Goal: Task Accomplishment & Management: Use online tool/utility

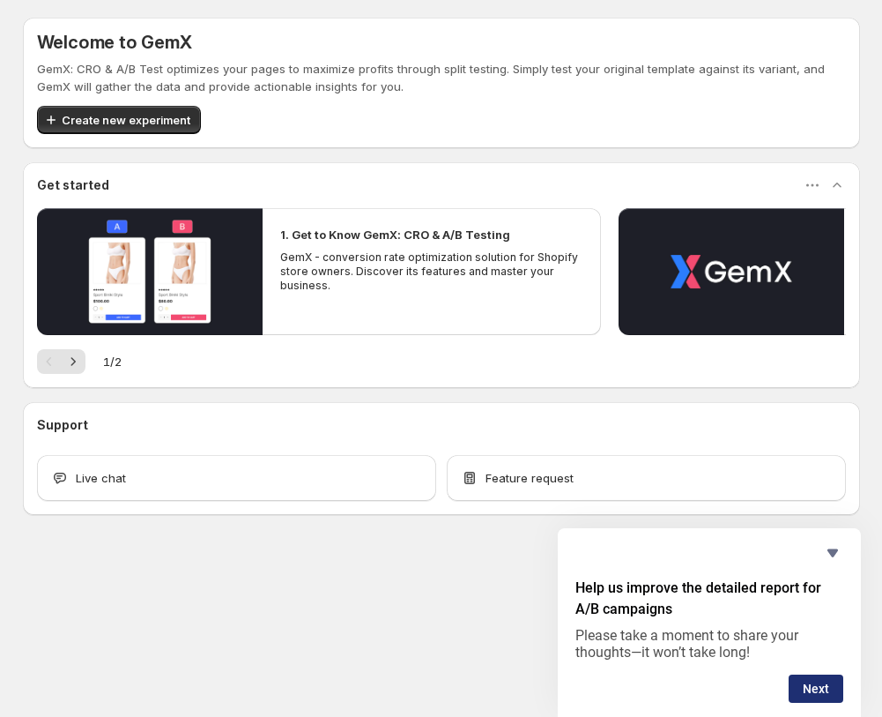
click at [813, 694] on button "Next" at bounding box center [816, 688] width 55 height 28
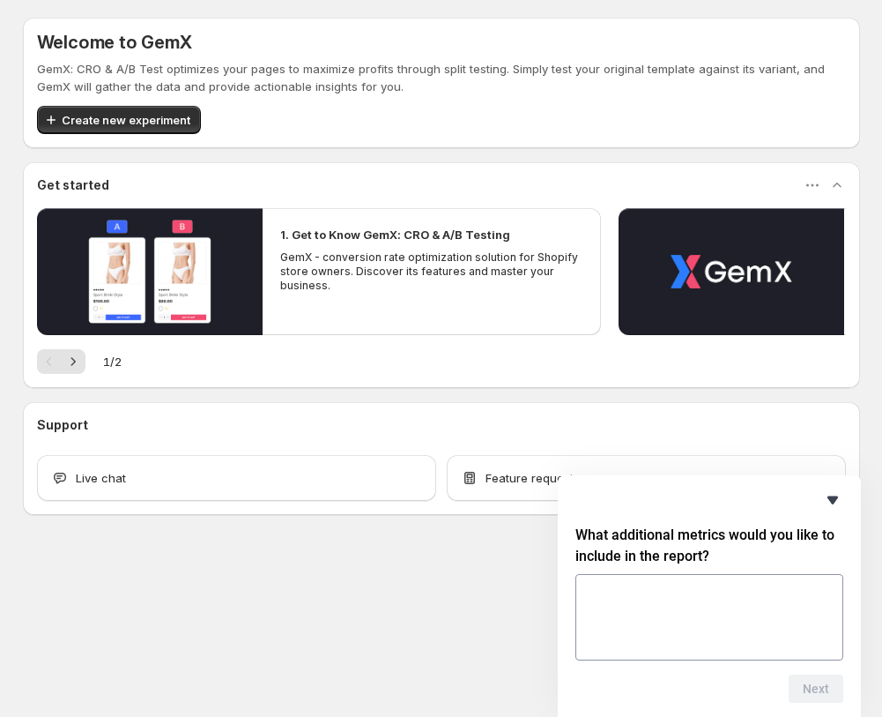
click at [832, 508] on icon "Hide survey" at bounding box center [832, 499] width 21 height 21
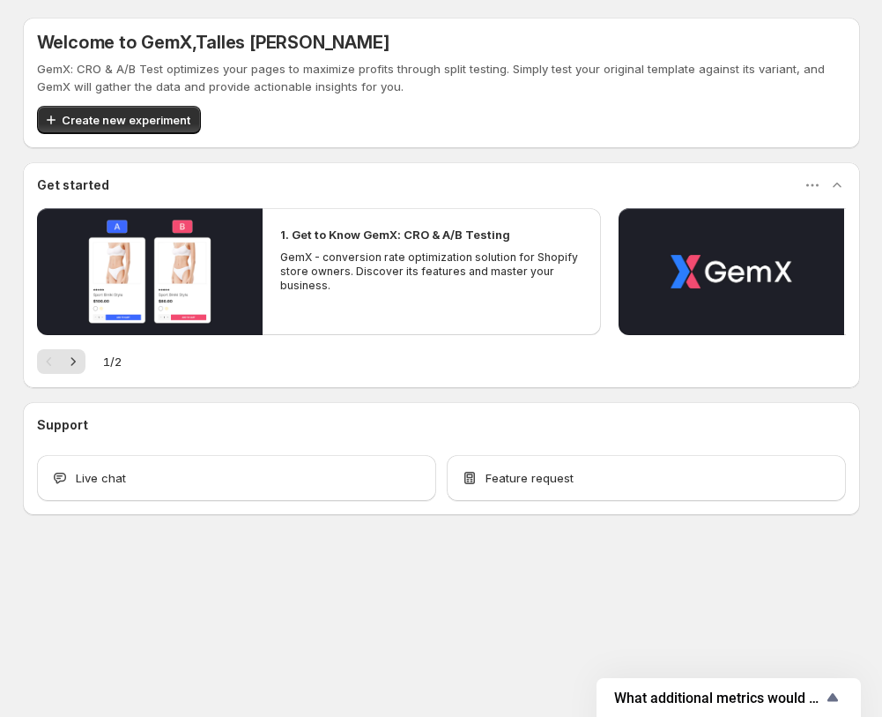
click at [754, 607] on div "Welcome to GemX , Talles Izidoros santos GemX: CRO & A/B Test optimizes your pa…" at bounding box center [442, 305] width 880 height 610
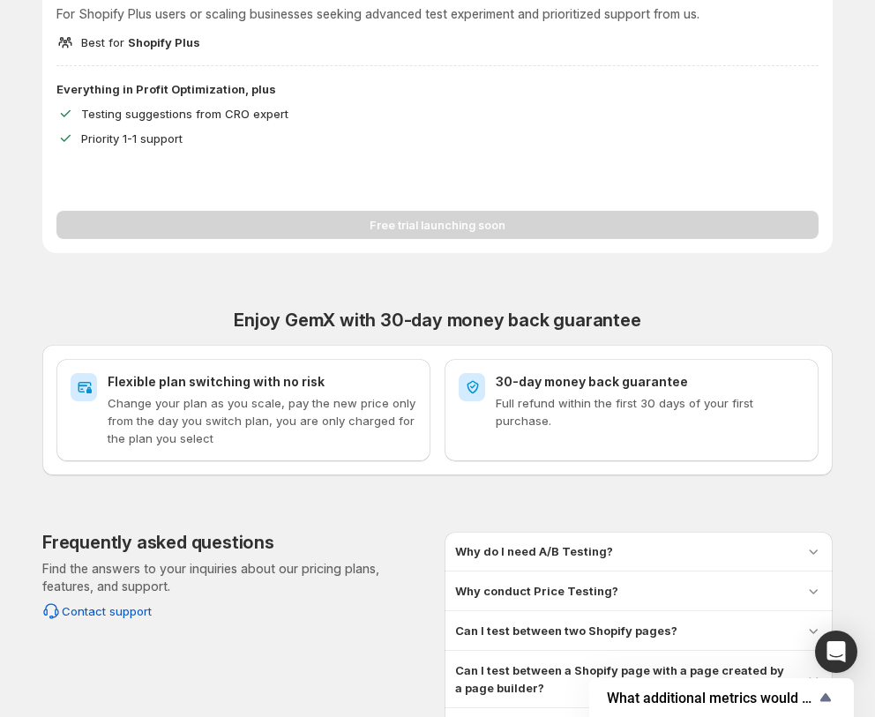
scroll to position [1513, 0]
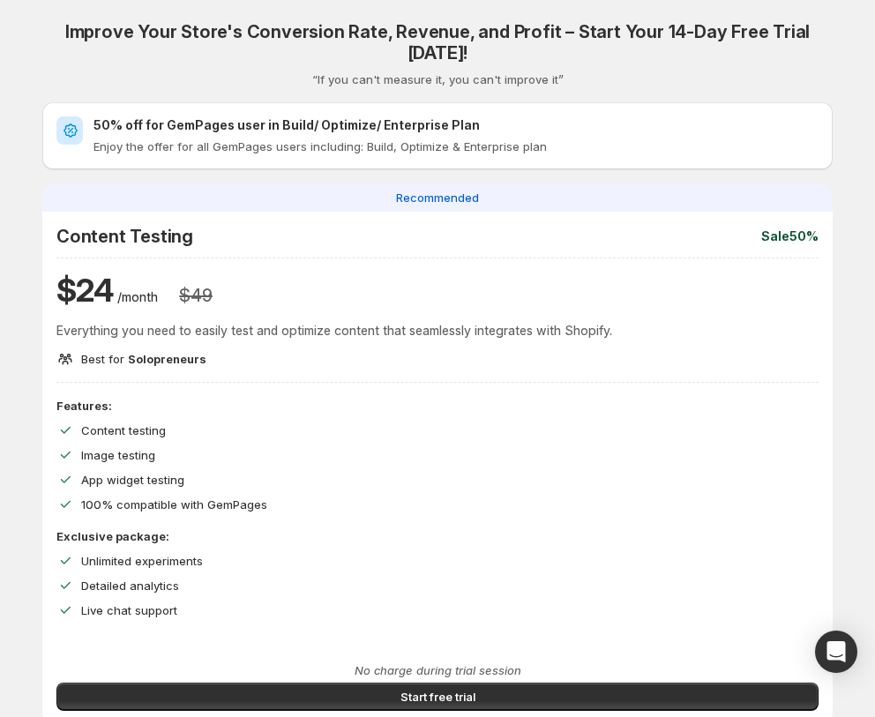
click at [179, 116] on h2 "50% off for GemPages user in Build/ Optimize/ Enterprise Plan" at bounding box center [455, 125] width 725 height 18
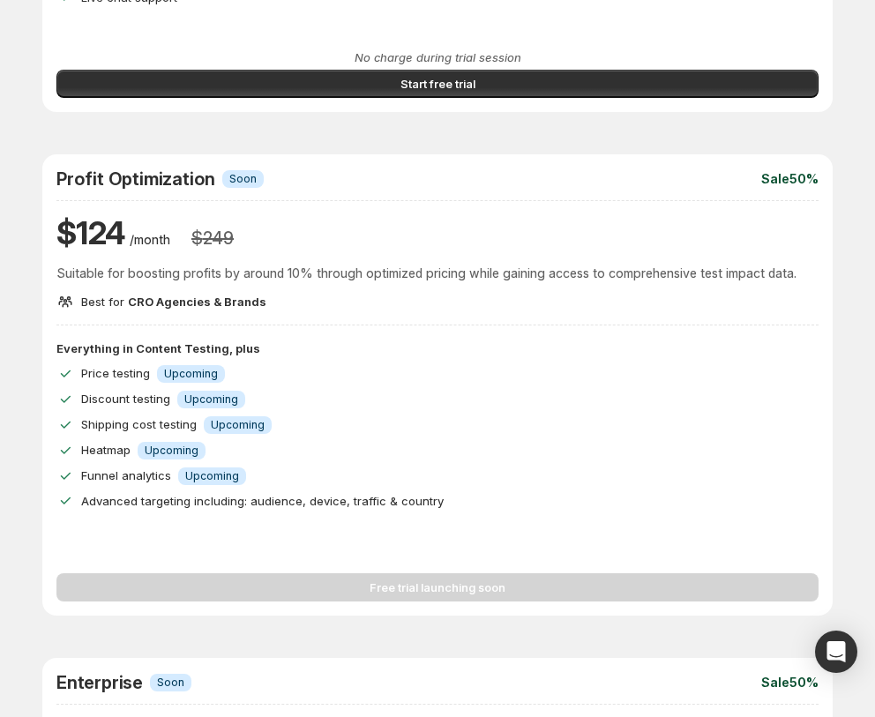
scroll to position [400, 0]
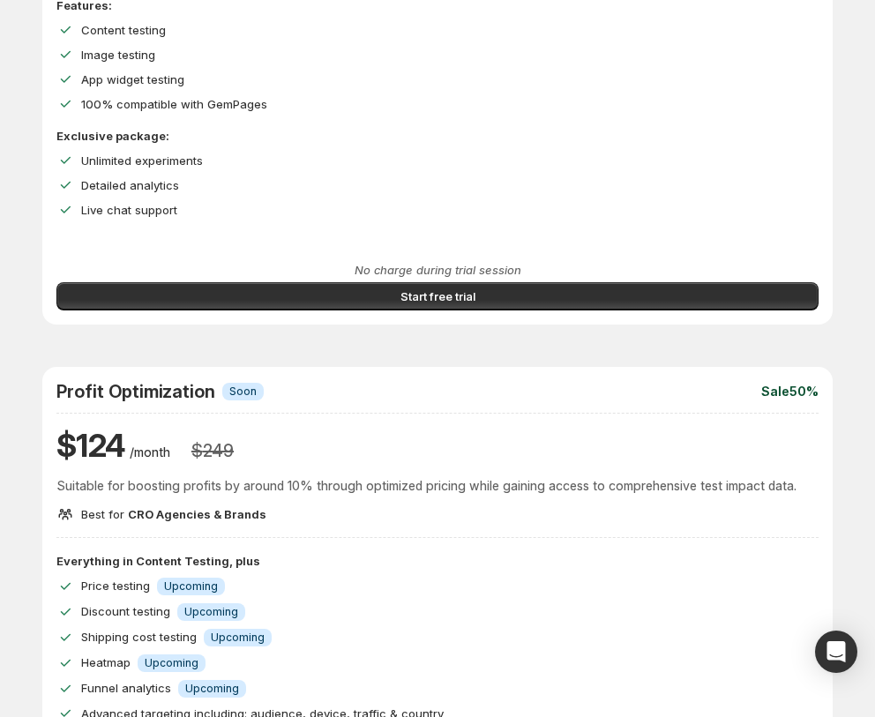
click at [570, 288] on div "No charge during trial session Start free trial" at bounding box center [437, 292] width 790 height 63
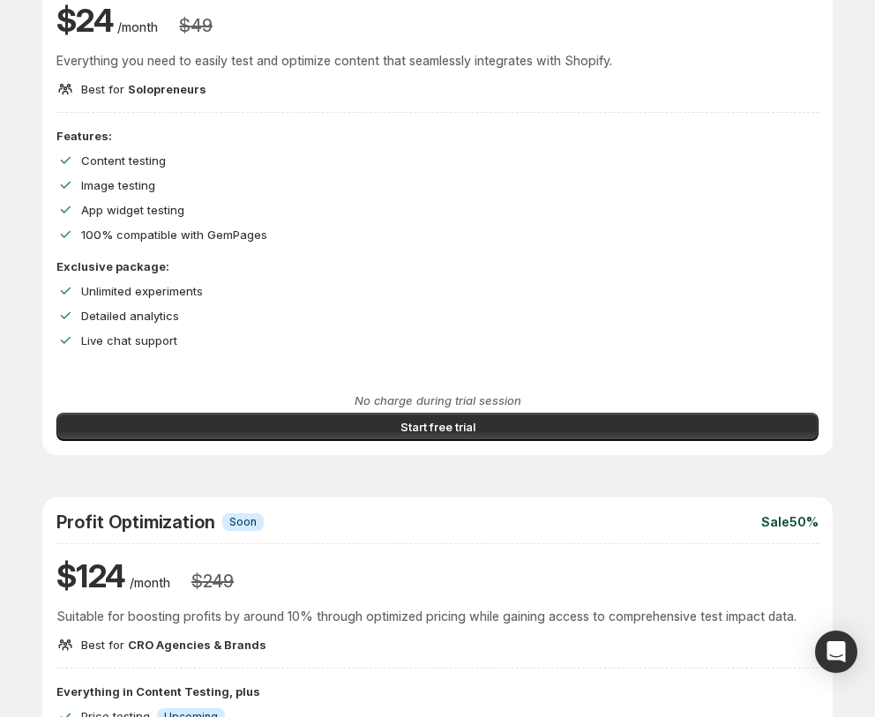
scroll to position [240, 0]
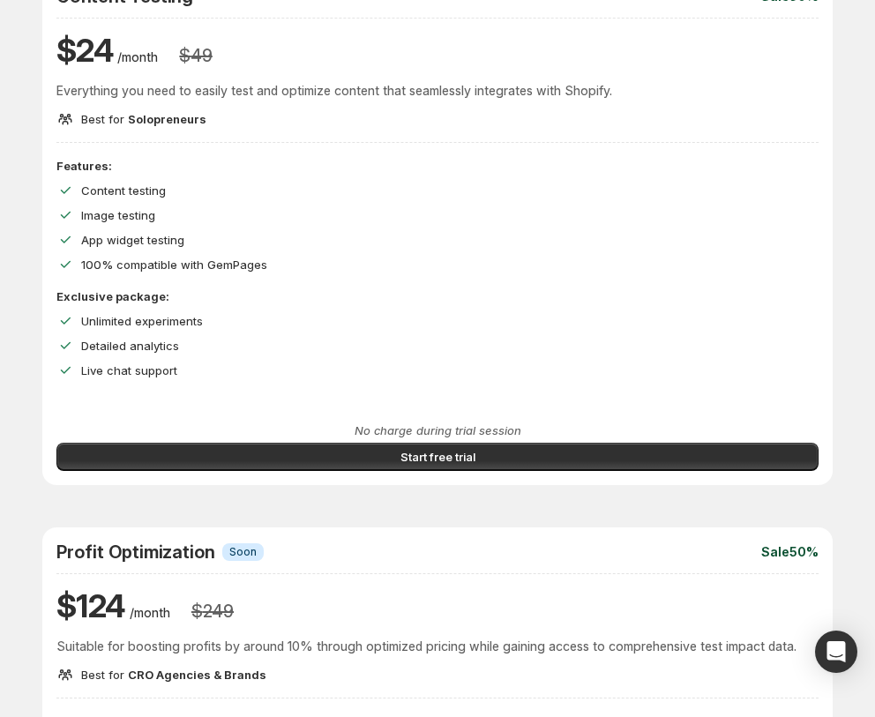
click at [470, 129] on div "Content Testing Sale 50% $ 24 /month $ 49 Everything you need to easily test an…" at bounding box center [437, 228] width 790 height 513
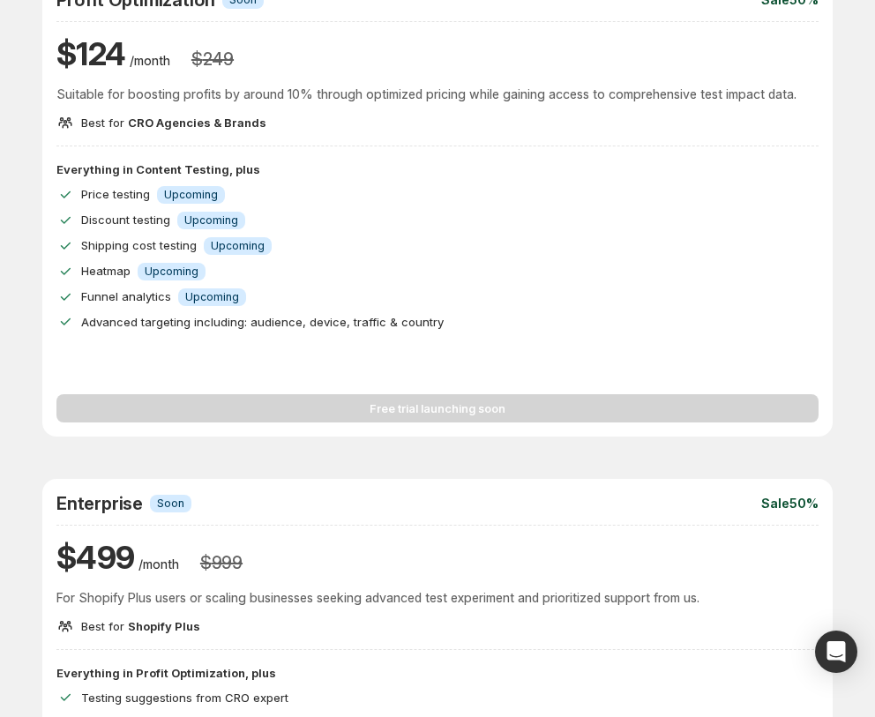
scroll to position [391, 0]
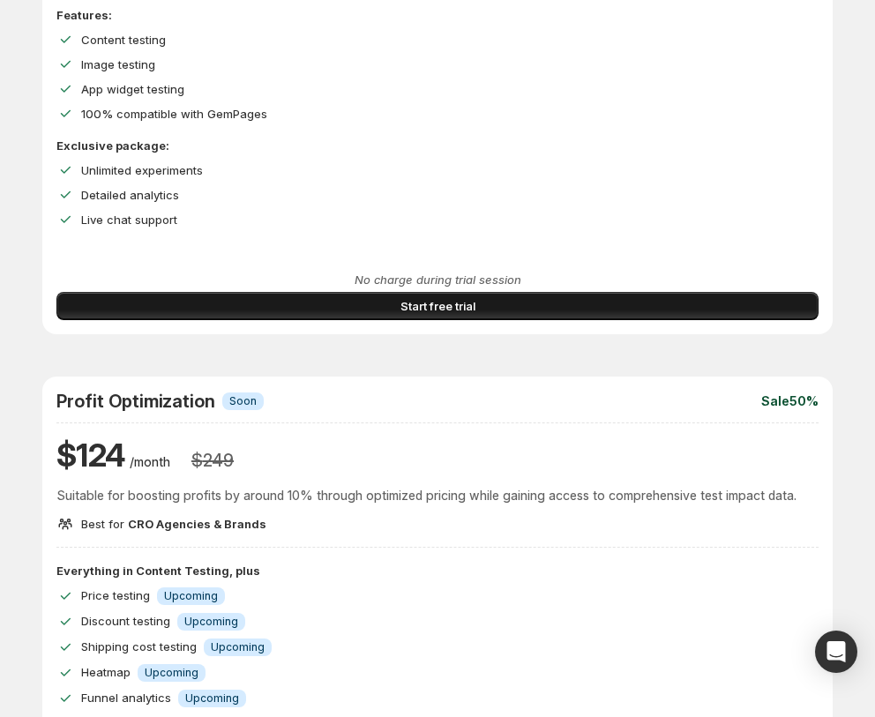
click at [495, 292] on button "Start free trial" at bounding box center [437, 306] width 762 height 28
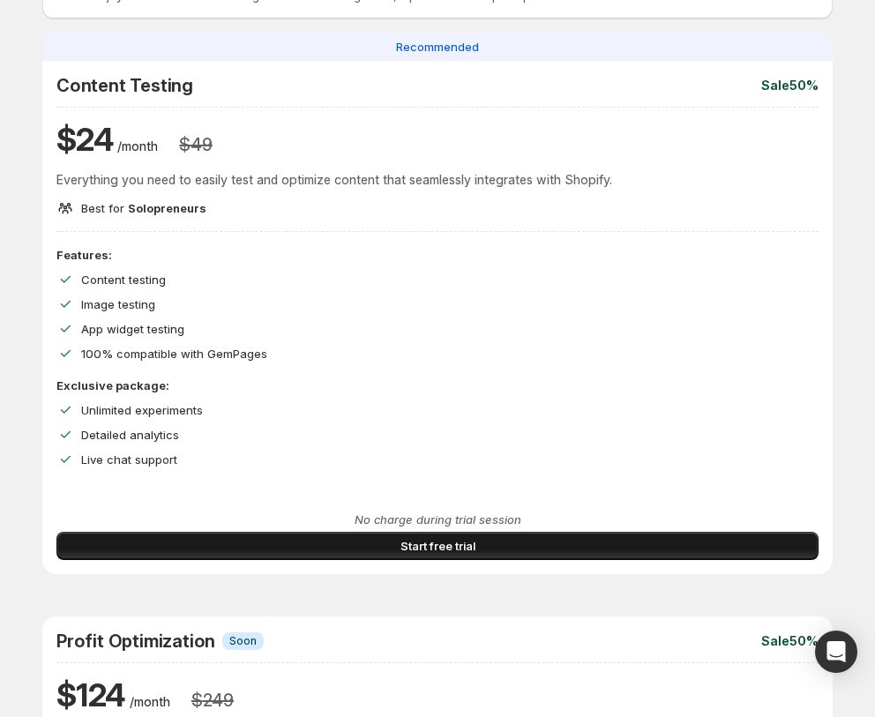
scroll to position [150, 0]
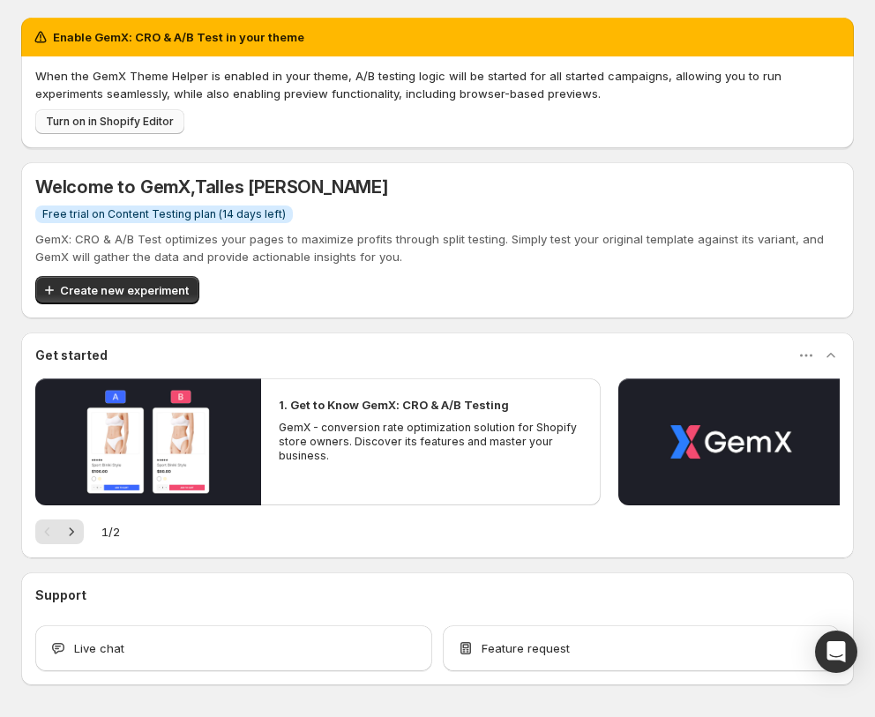
click at [146, 132] on button "Turn on in Shopify Editor" at bounding box center [109, 121] width 149 height 25
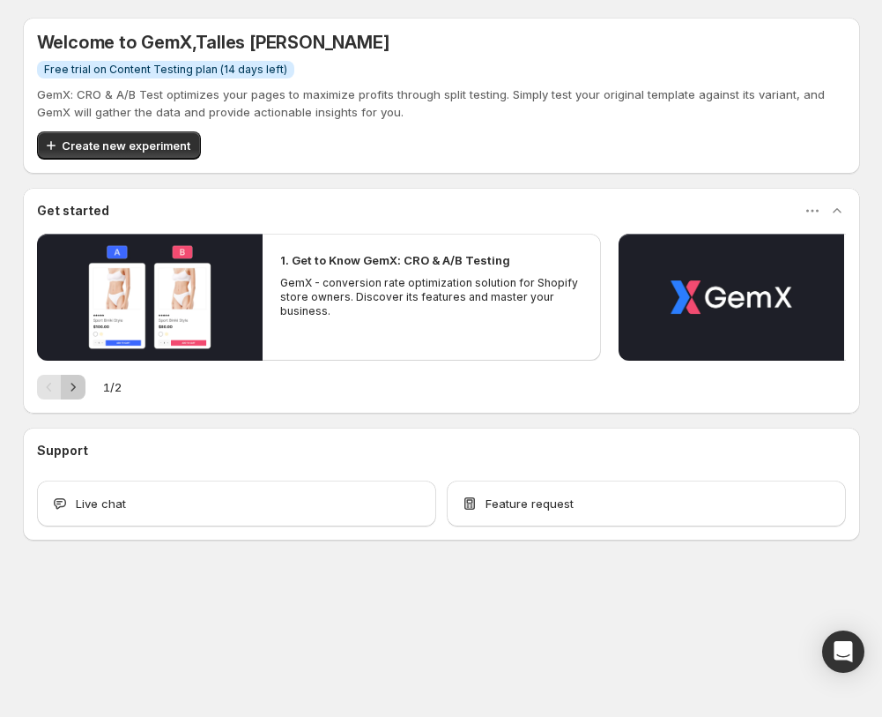
click at [74, 386] on icon "Next" at bounding box center [73, 387] width 4 height 8
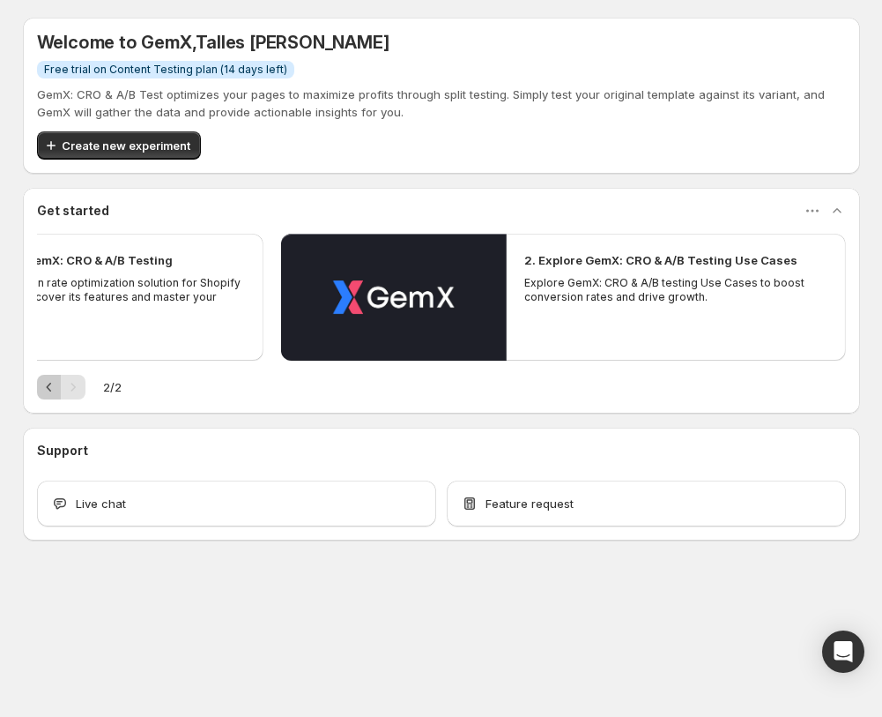
click at [47, 380] on icon "Previous" at bounding box center [50, 387] width 18 height 18
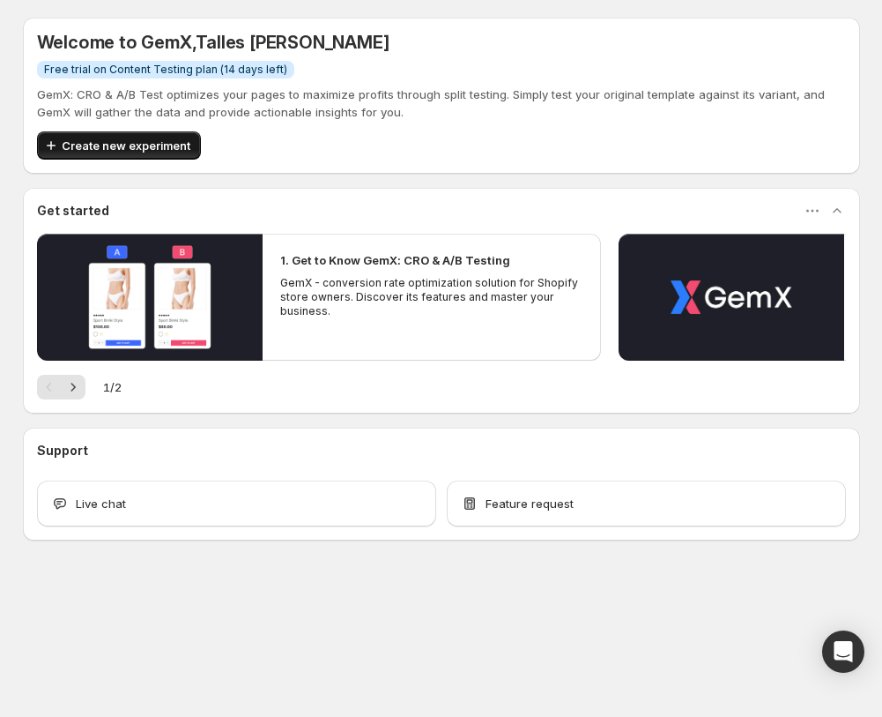
click at [153, 145] on span "Create new experiment" at bounding box center [126, 146] width 129 height 18
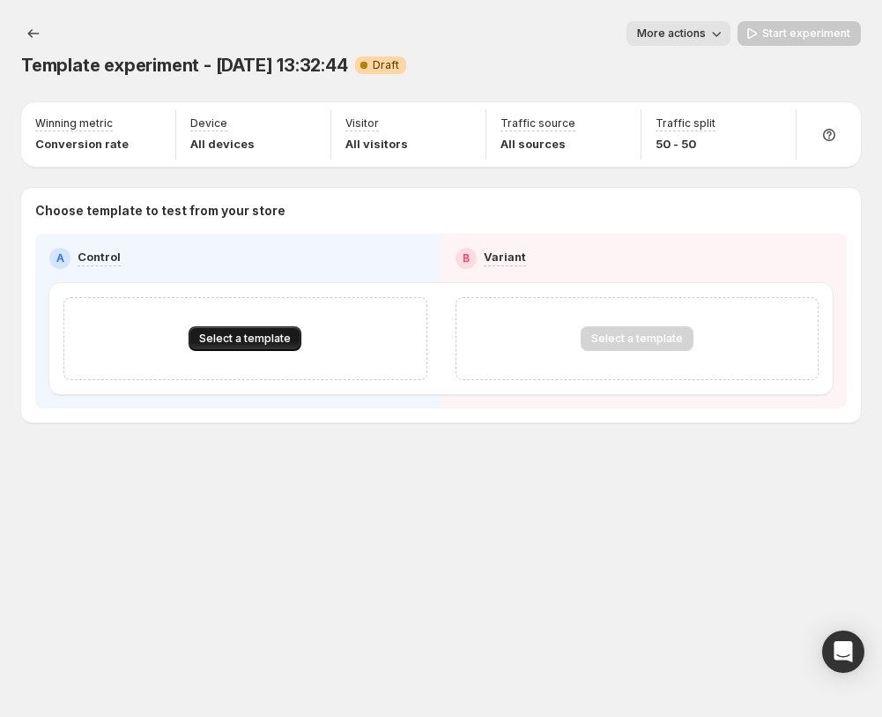
click at [261, 341] on span "Select a template" at bounding box center [245, 338] width 92 height 14
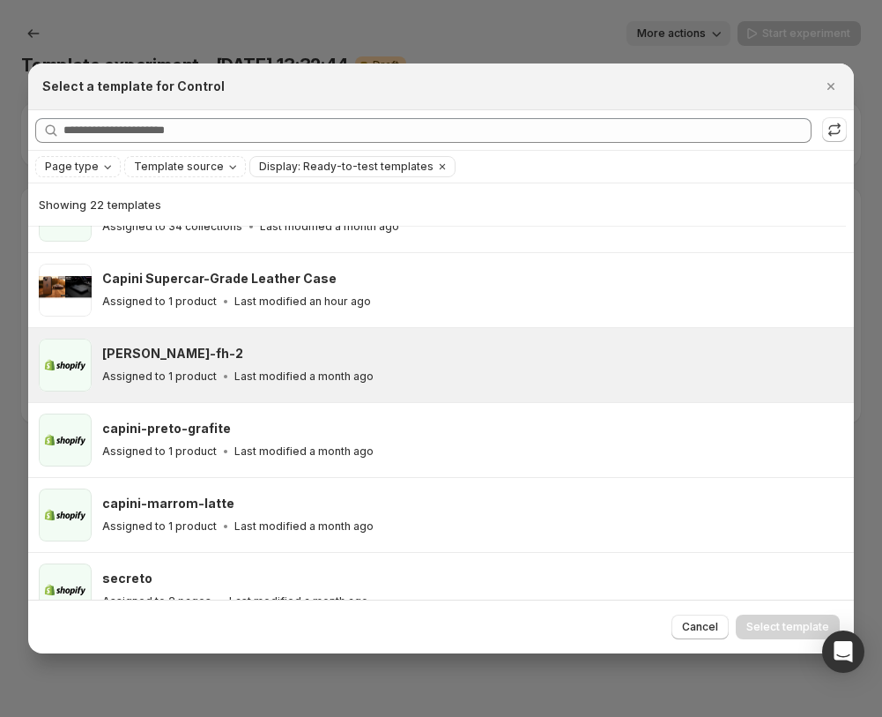
scroll to position [282, 0]
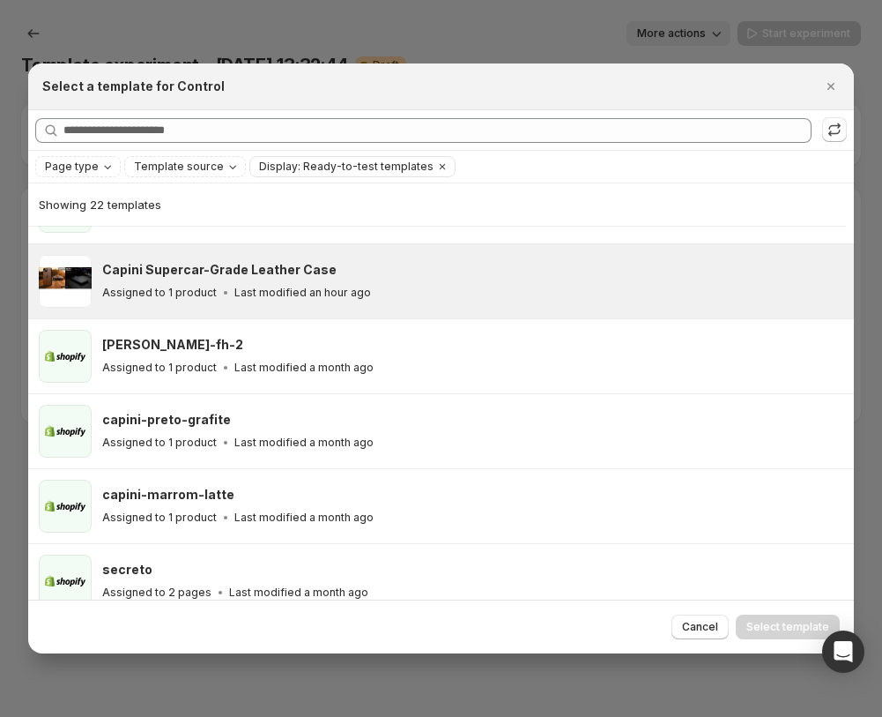
click at [279, 265] on h3 "Capini Supercar-Grade Leather Case" at bounding box center [219, 270] width 234 height 18
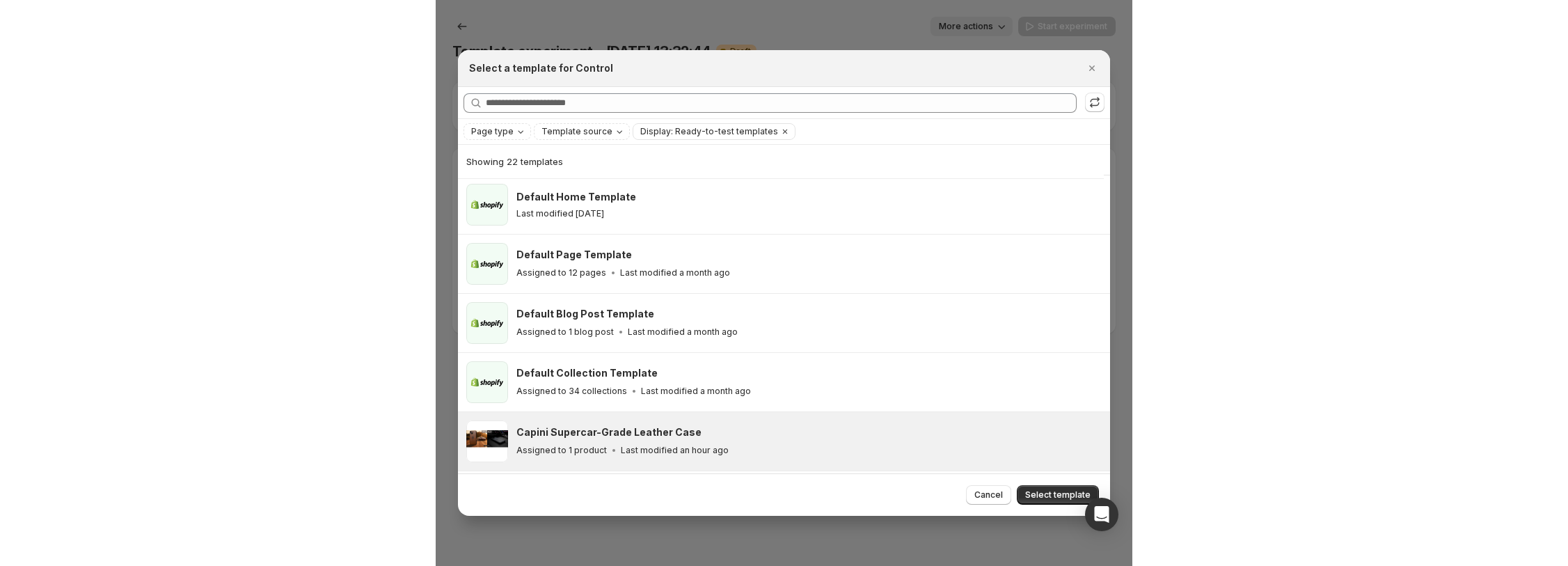
scroll to position [0, 0]
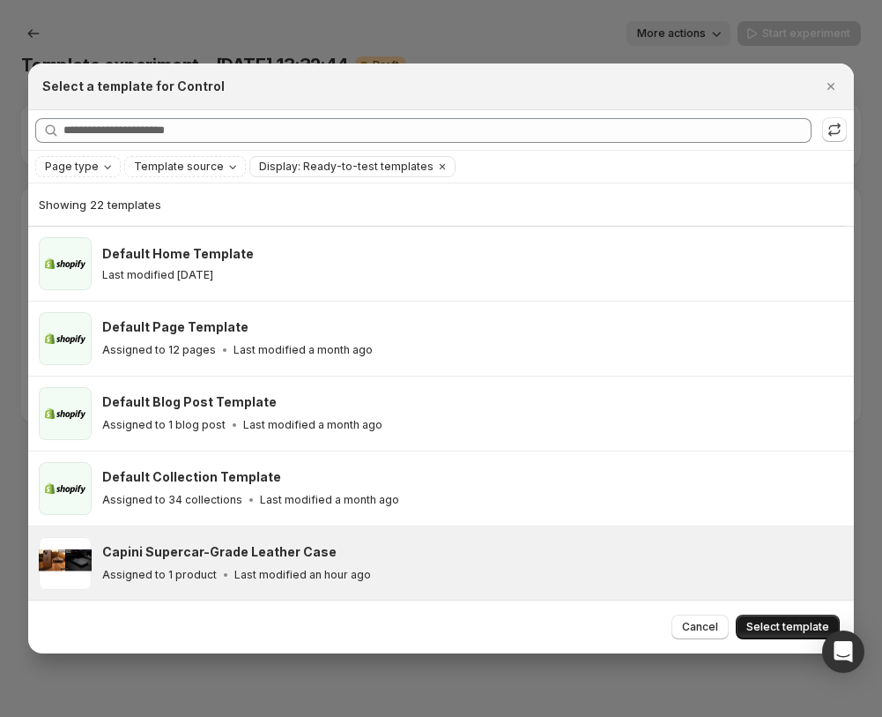
click at [792, 615] on button "Select template" at bounding box center [788, 626] width 104 height 25
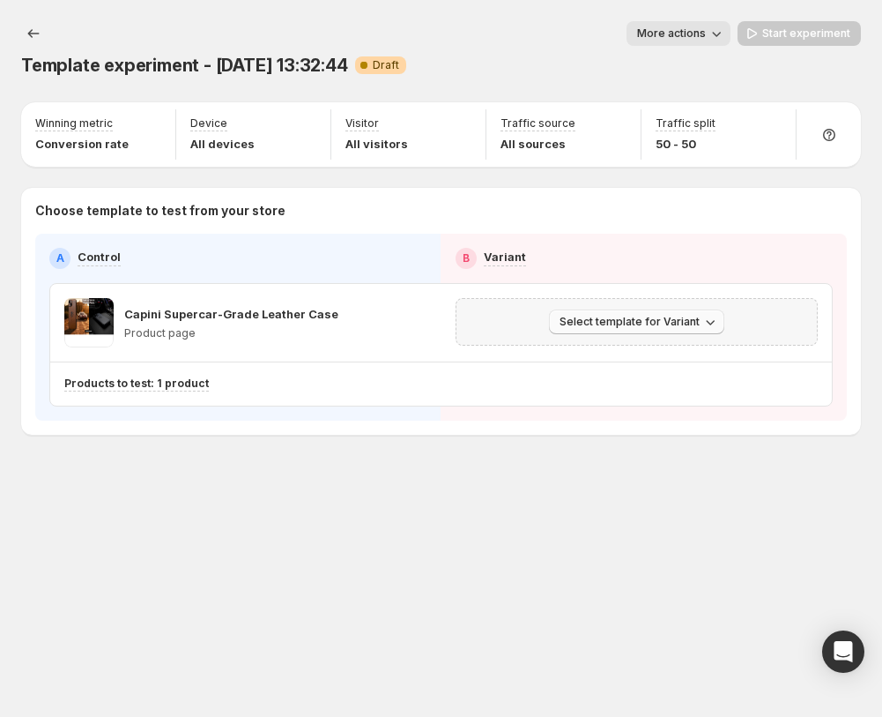
click at [626, 324] on span "Select template for Variant" at bounding box center [630, 322] width 140 height 14
click at [613, 359] on span "Select an existing template" at bounding box center [624, 358] width 149 height 14
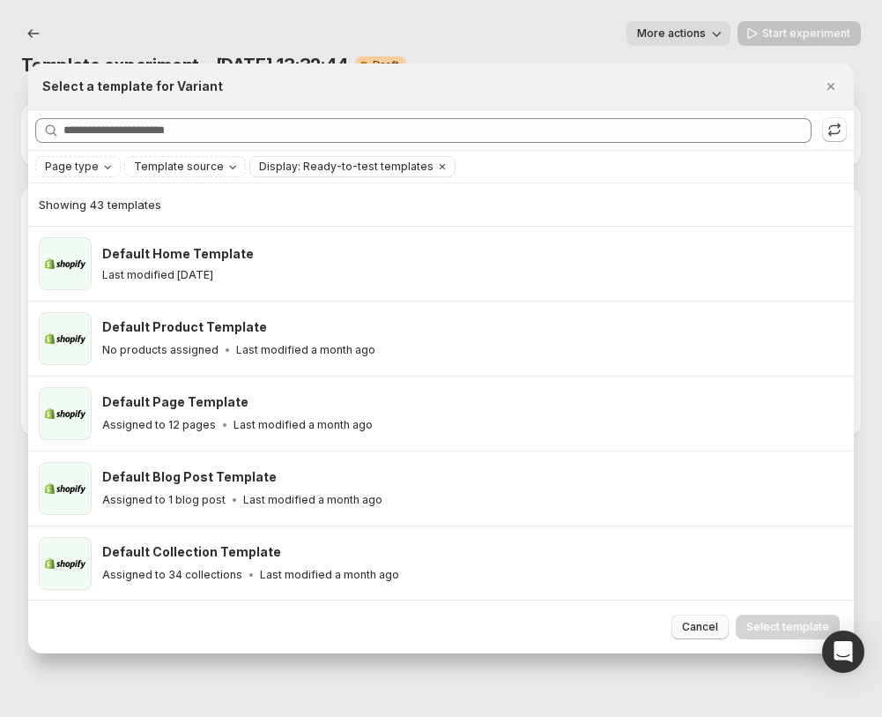
click at [705, 631] on span "Cancel" at bounding box center [700, 627] width 36 height 14
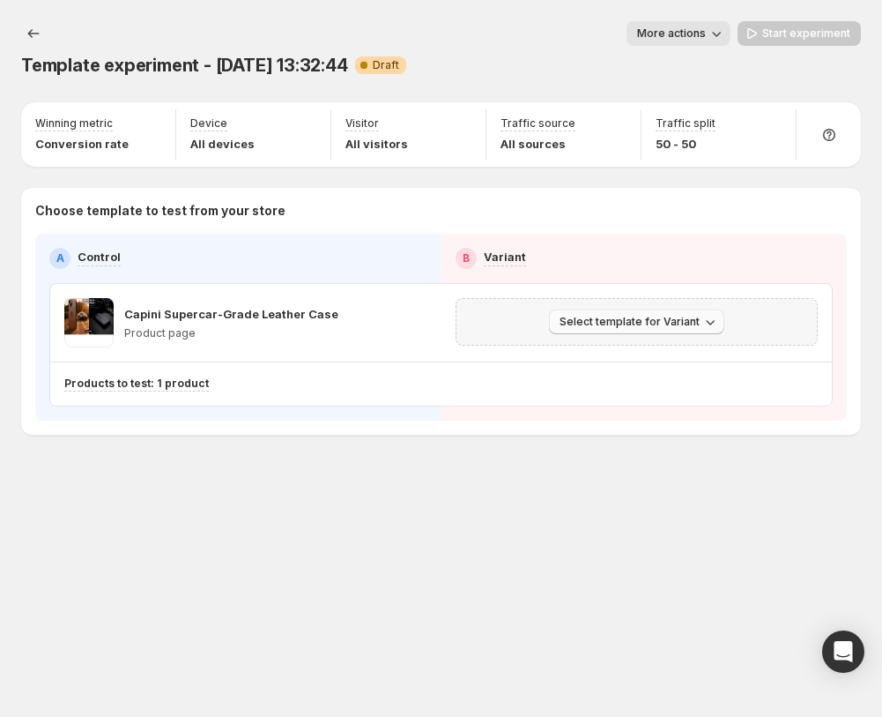
click at [607, 327] on span "Select template for Variant" at bounding box center [630, 322] width 140 height 14
click at [629, 355] on span "Select an existing template" at bounding box center [624, 358] width 149 height 14
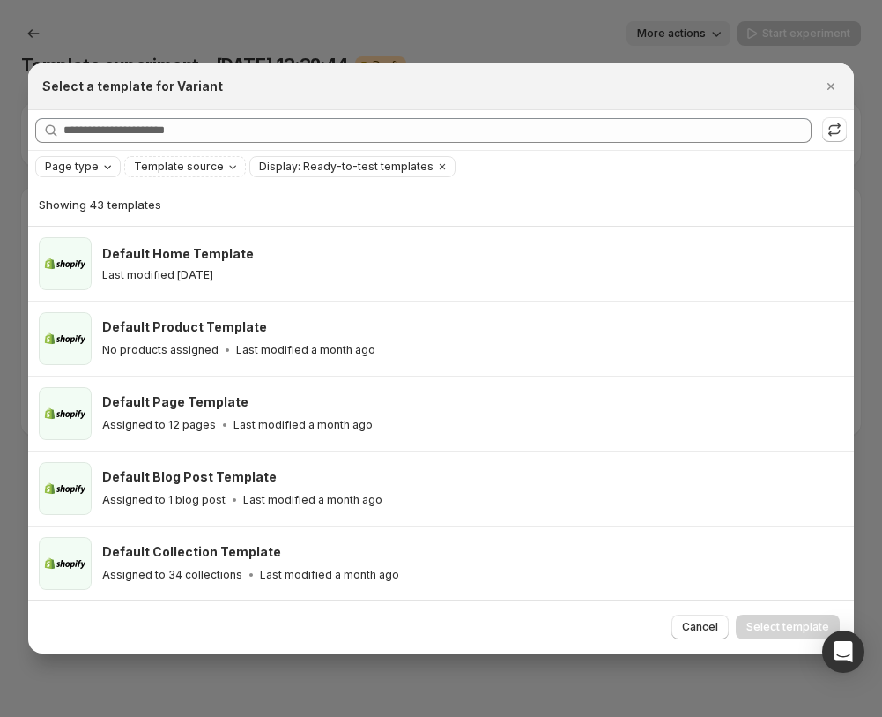
click at [108, 175] on div "Page type" at bounding box center [79, 167] width 73 height 18
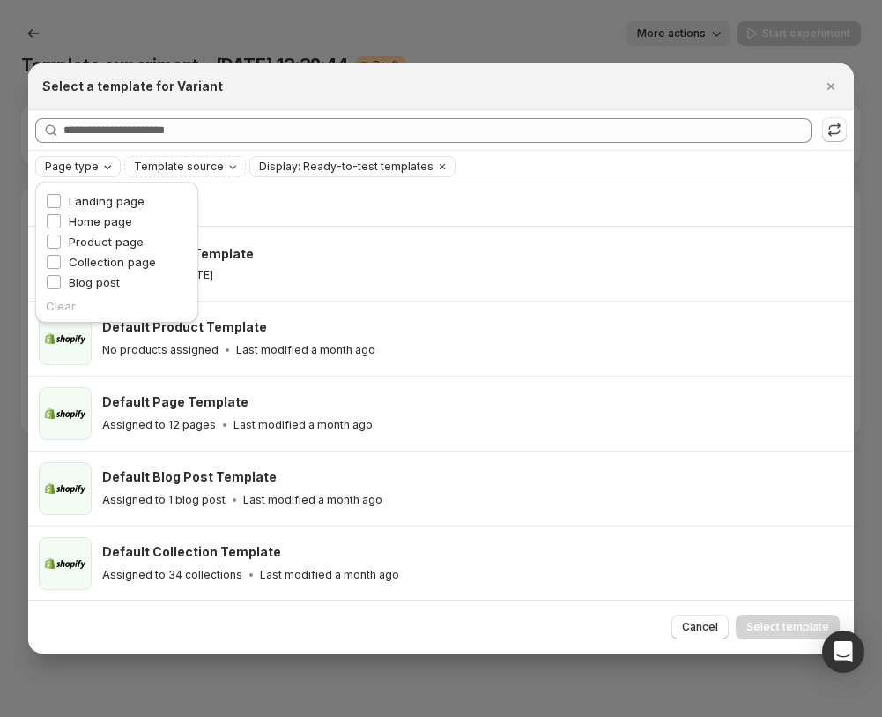
click at [108, 175] on div "Page type" at bounding box center [79, 167] width 73 height 18
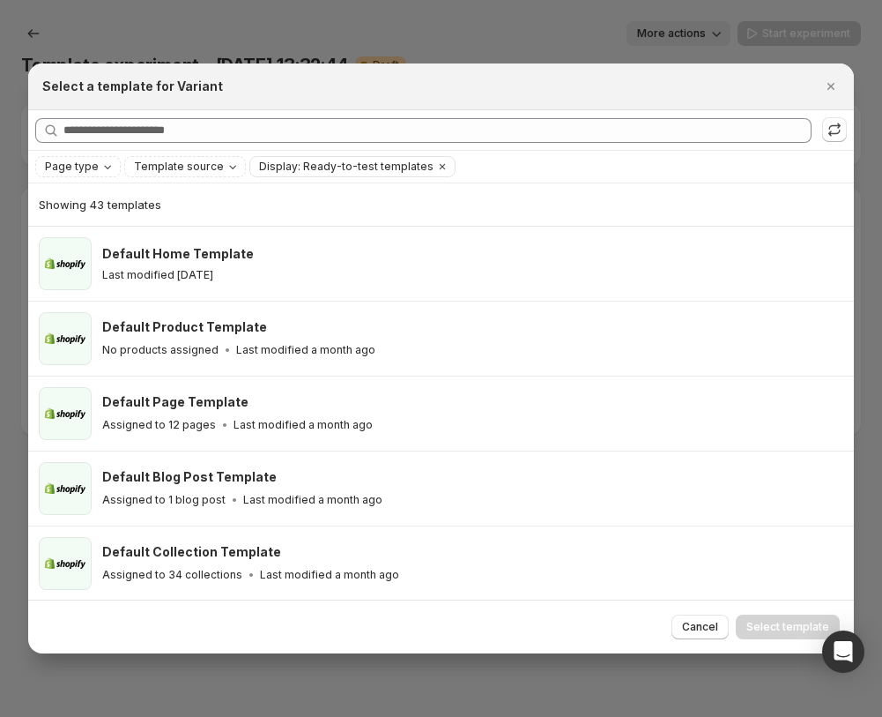
click at [190, 180] on div "Page type Template source Display: Ready-to-test templates Clear all" at bounding box center [441, 167] width 826 height 32
click at [212, 168] on span "Template source" at bounding box center [179, 167] width 90 height 14
drag, startPoint x: 212, startPoint y: 168, endPoint x: 183, endPoint y: 220, distance: 58.4
click at [183, 716] on div "Select a template for Variant Searching all templates Page type Template source…" at bounding box center [441, 717] width 882 height 0
click at [185, 175] on div "Template source" at bounding box center [186, 167] width 109 height 18
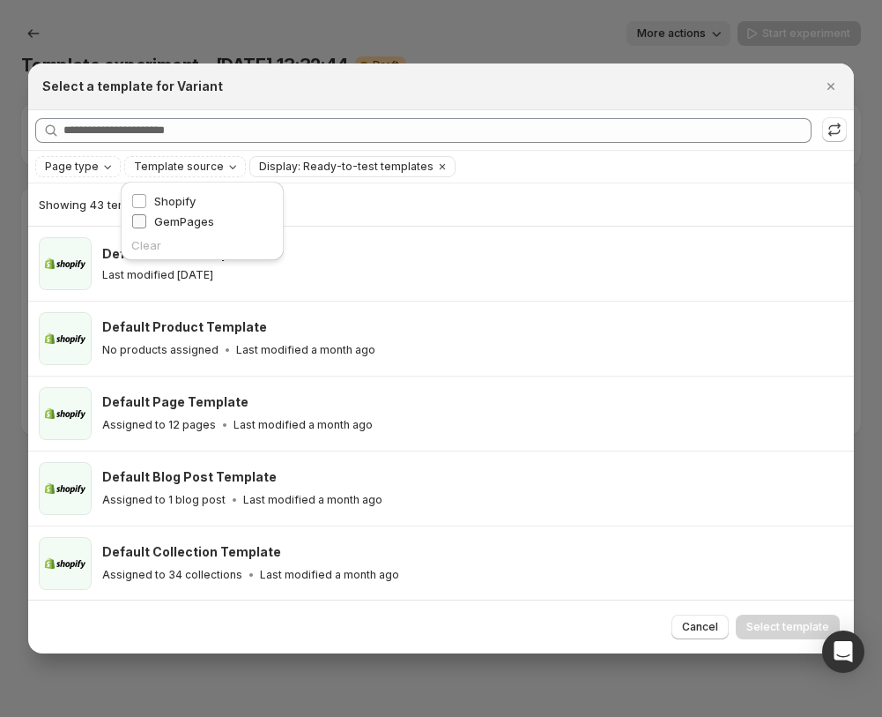
click at [187, 221] on span "GemPages" at bounding box center [184, 221] width 60 height 14
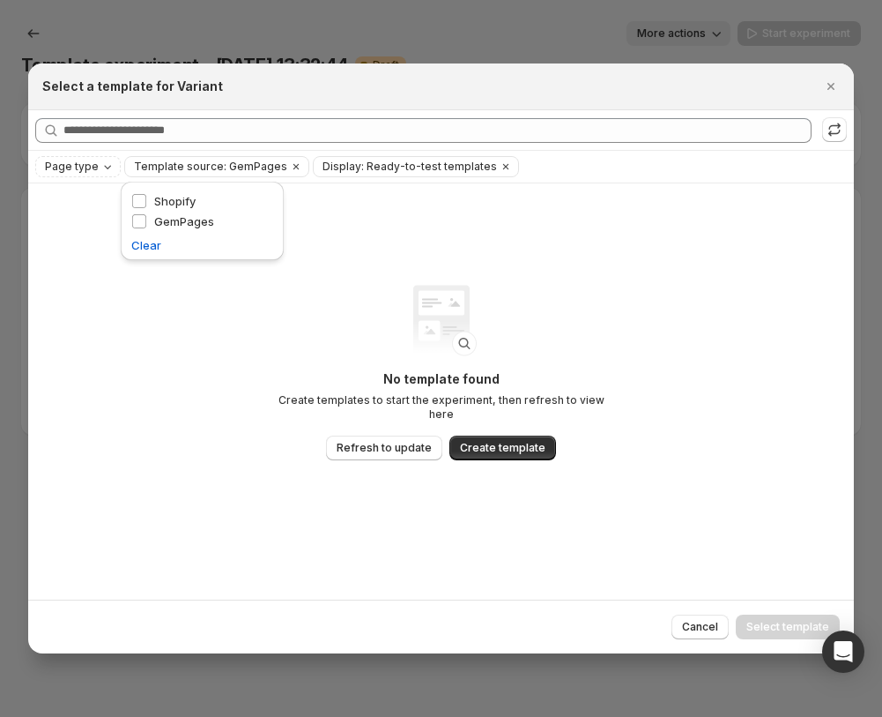
click at [344, 238] on div "No template found Create templates to start the experiment, then refresh to vie…" at bounding box center [441, 390] width 826 height 415
click at [481, 443] on span "Create template" at bounding box center [503, 448] width 86 height 14
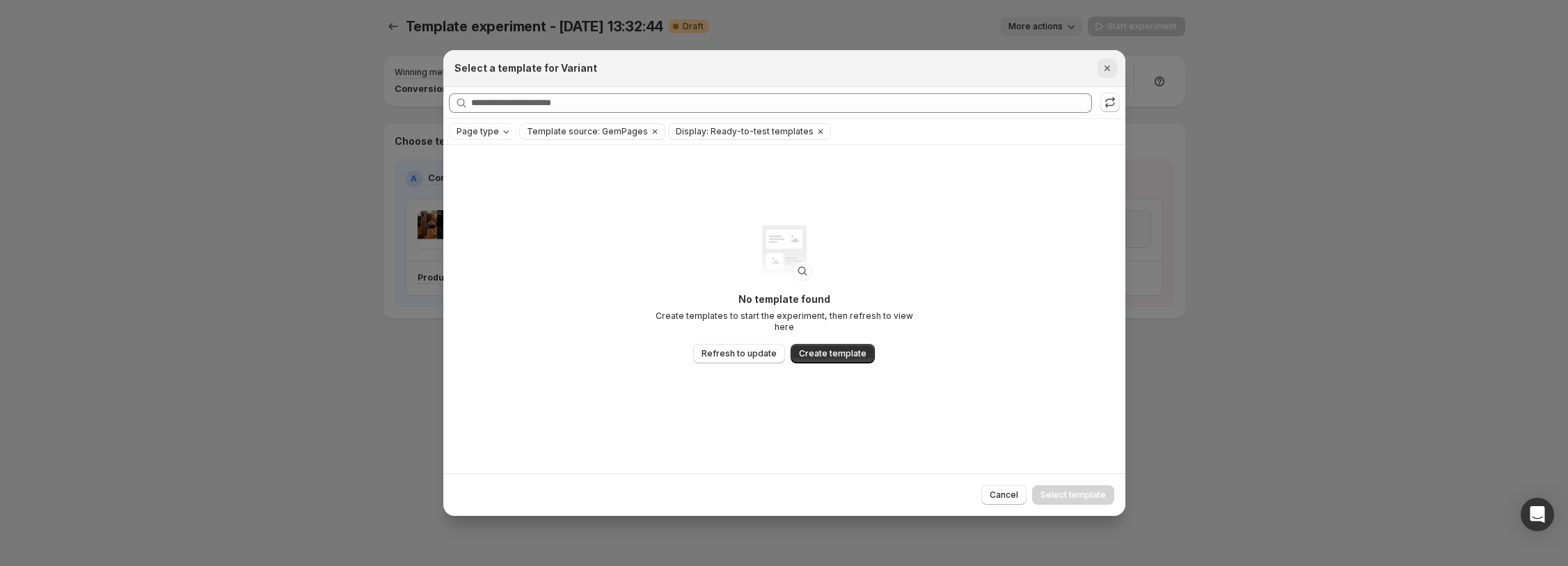
click at [696, 62] on icon "Close" at bounding box center [1108, 69] width 14 height 14
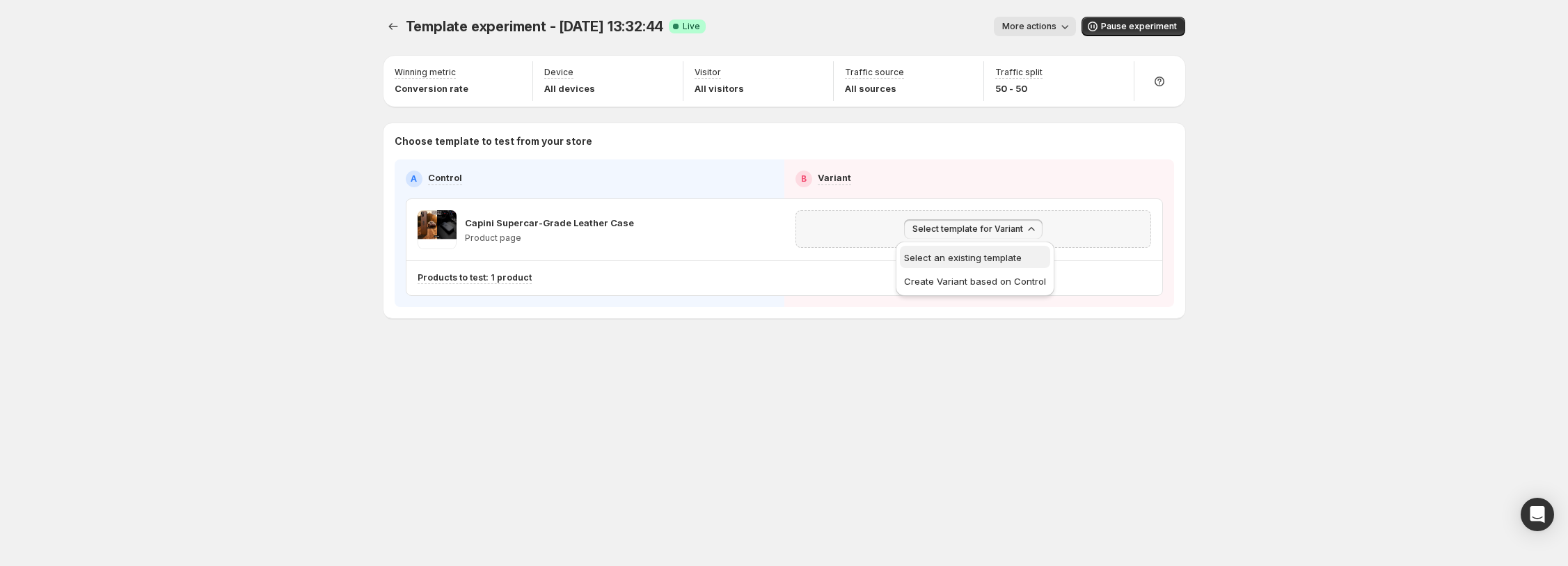
click at [1002, 264] on button "Select an existing template" at bounding box center [975, 257] width 150 height 22
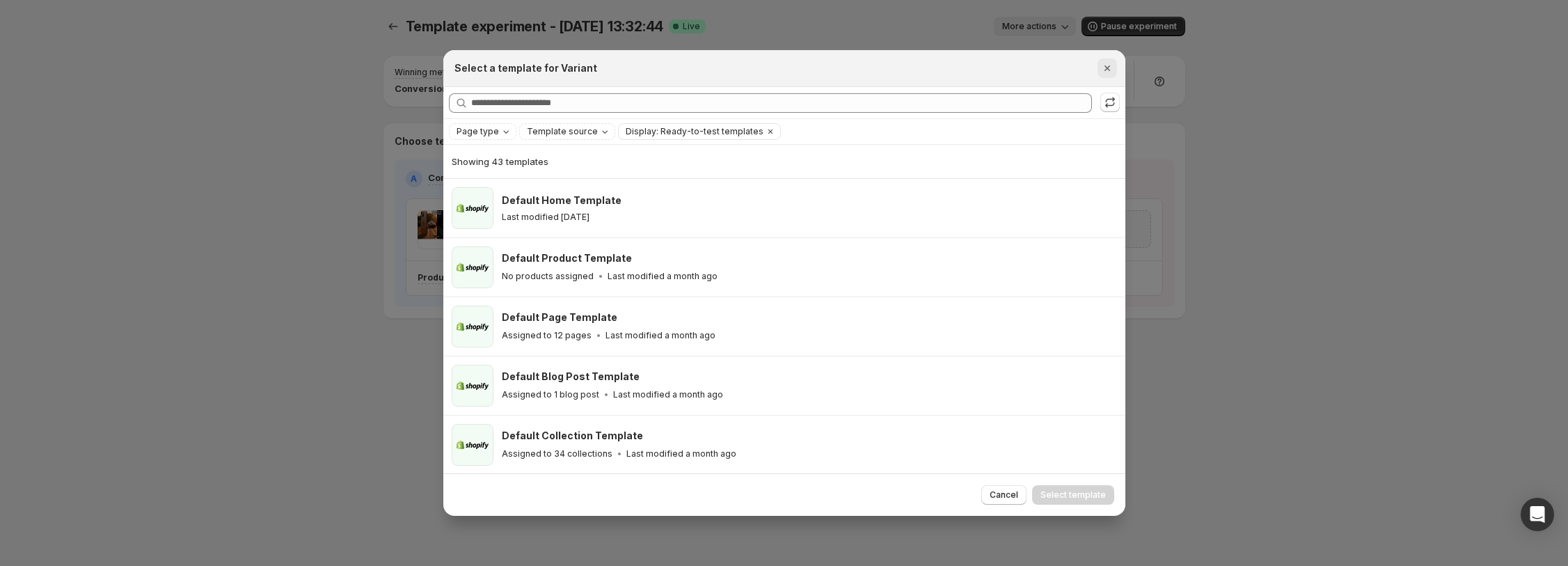
click at [1108, 72] on icon "Close" at bounding box center [1108, 69] width 14 height 14
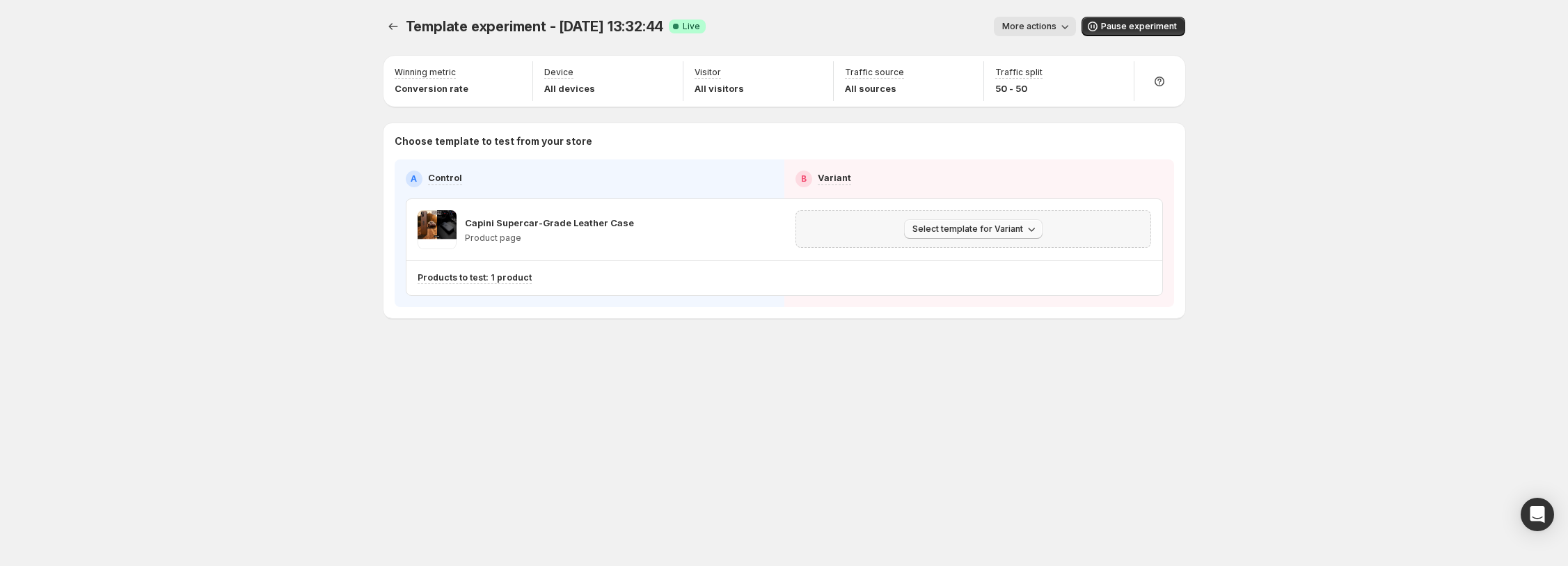
click at [964, 226] on span "Select template for Variant" at bounding box center [968, 229] width 111 height 11
click at [981, 277] on span "Create Variant based on Control" at bounding box center [975, 281] width 142 height 11
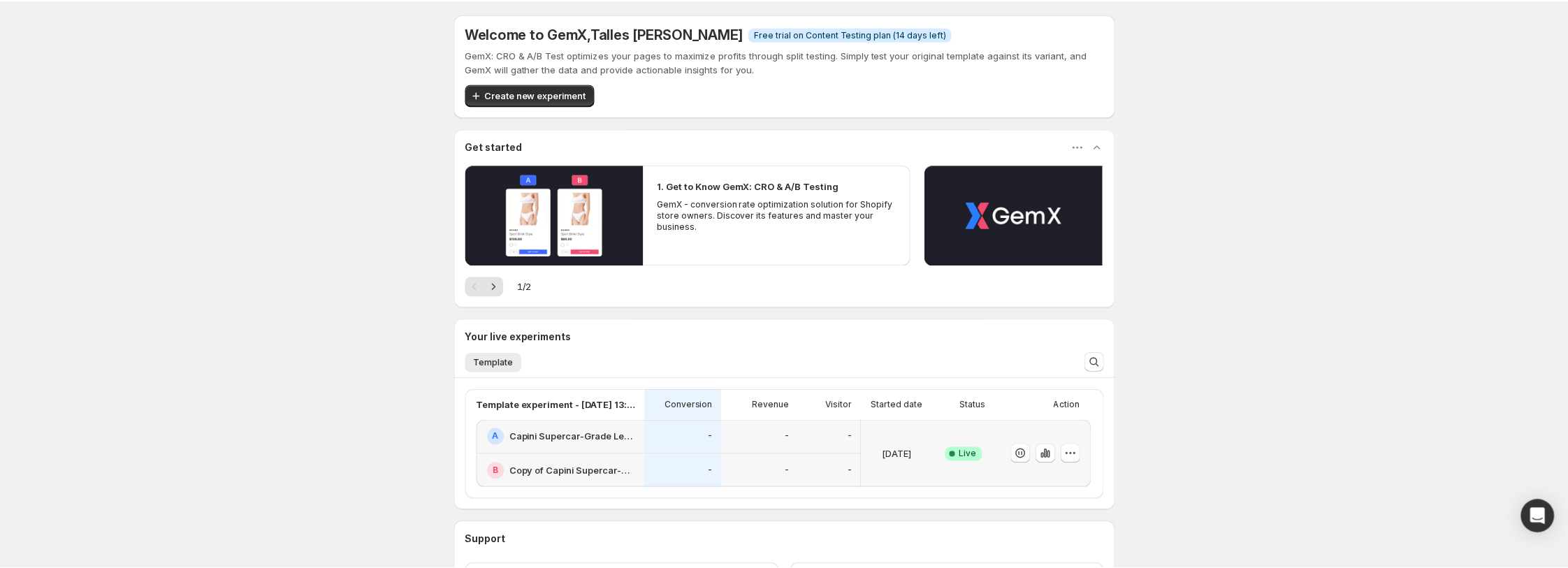
scroll to position [117, 0]
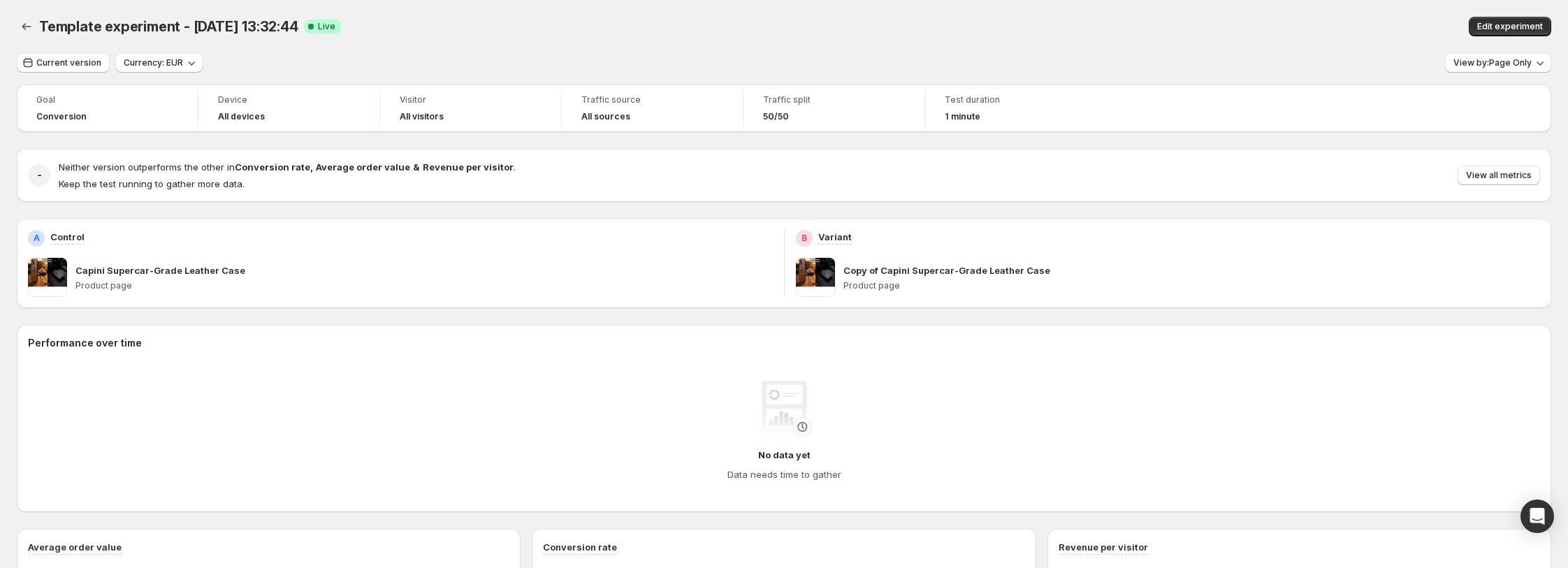
click at [1362, 260] on div "Copy of Capini Supercar-Grade Leather Case Product page" at bounding box center [1192, 276] width 698 height 39
click at [882, 273] on p "Copy of Capini Supercar-Grade Leather Case" at bounding box center [947, 270] width 207 height 14
click at [833, 238] on p "Variant" at bounding box center [835, 237] width 33 height 14
click at [885, 264] on div "Copy of Capini Supercar-Grade Leather Case Product page" at bounding box center [1192, 276] width 698 height 39
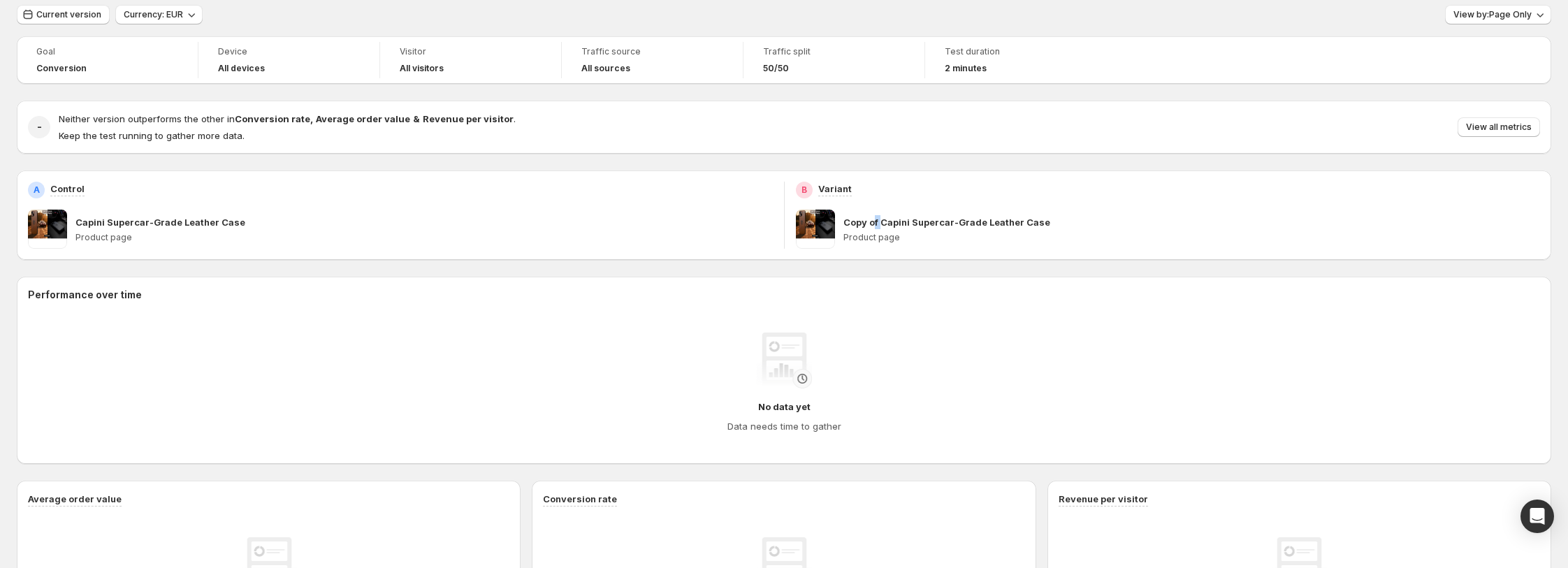
scroll to position [48, 0]
click at [1519, 21] on button "View by: Page Only" at bounding box center [1498, 15] width 106 height 20
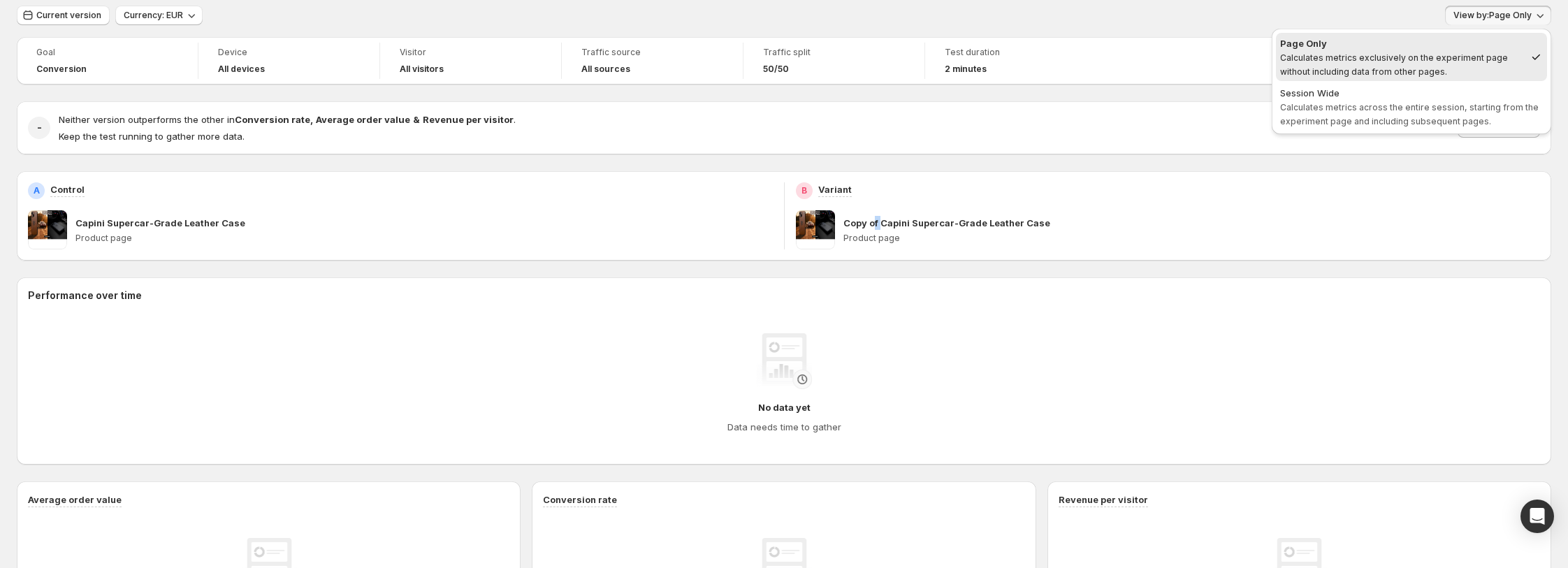
click at [1519, 21] on button "View by: Page Only" at bounding box center [1498, 15] width 106 height 20
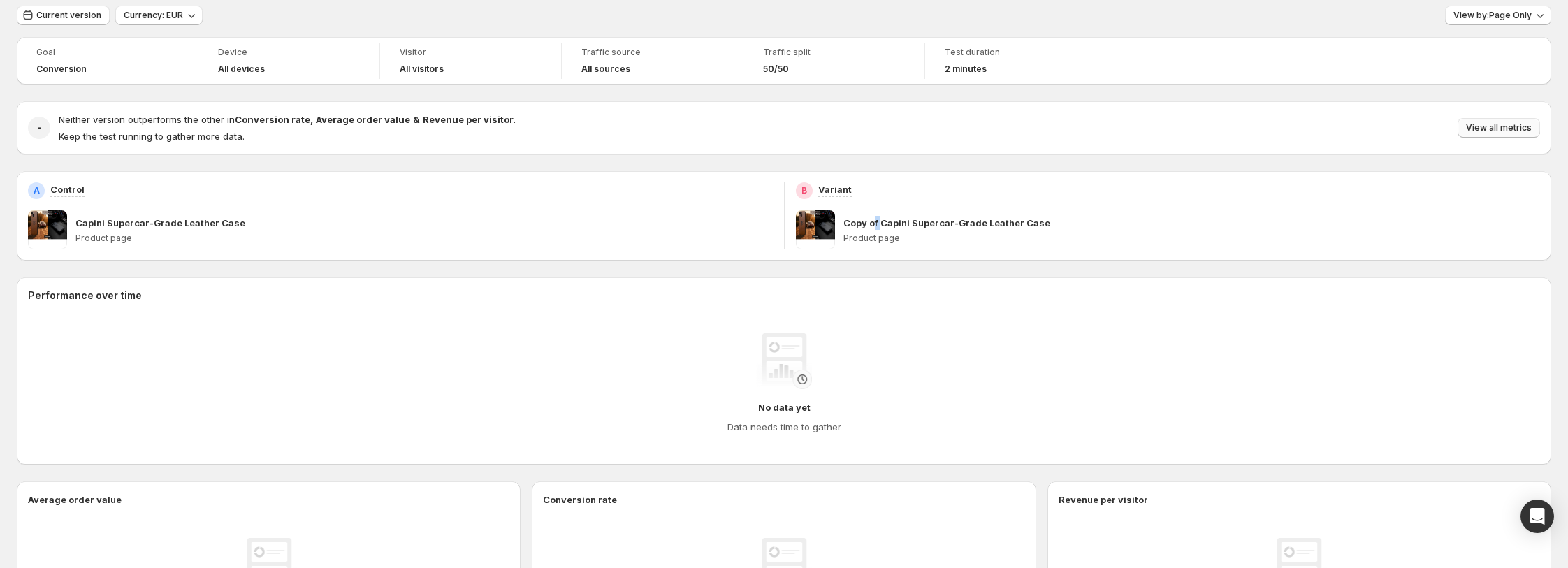
click at [1490, 125] on span "View all metrics" at bounding box center [1499, 128] width 66 height 11
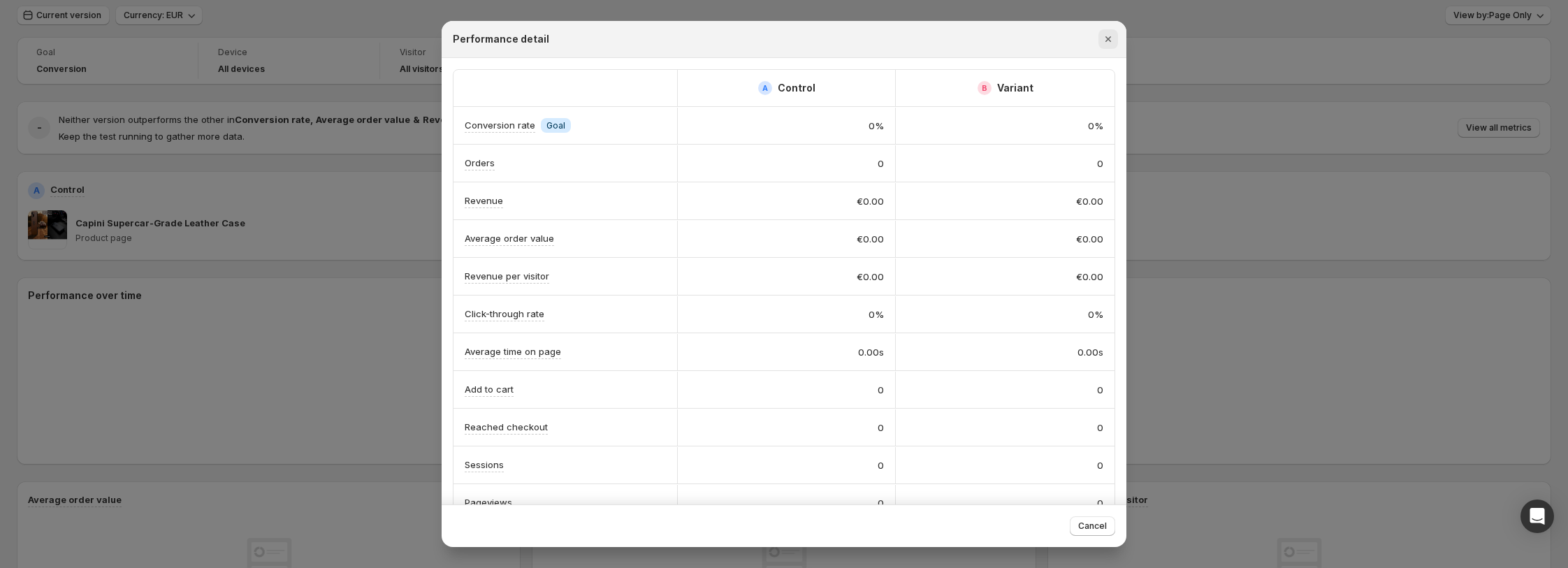
click at [1099, 38] on button "Close" at bounding box center [1108, 39] width 20 height 20
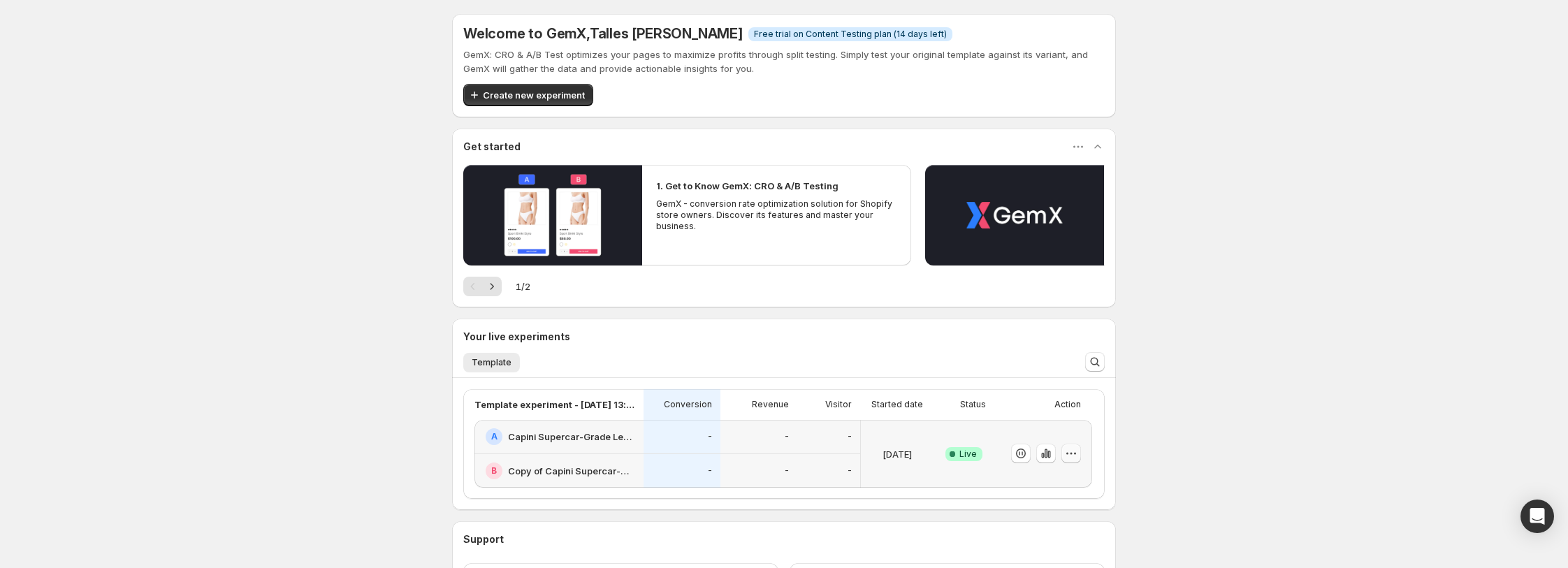
click at [1077, 451] on icon "button" at bounding box center [1072, 453] width 14 height 14
click at [1065, 344] on span "Edit" at bounding box center [1088, 341] width 146 height 14
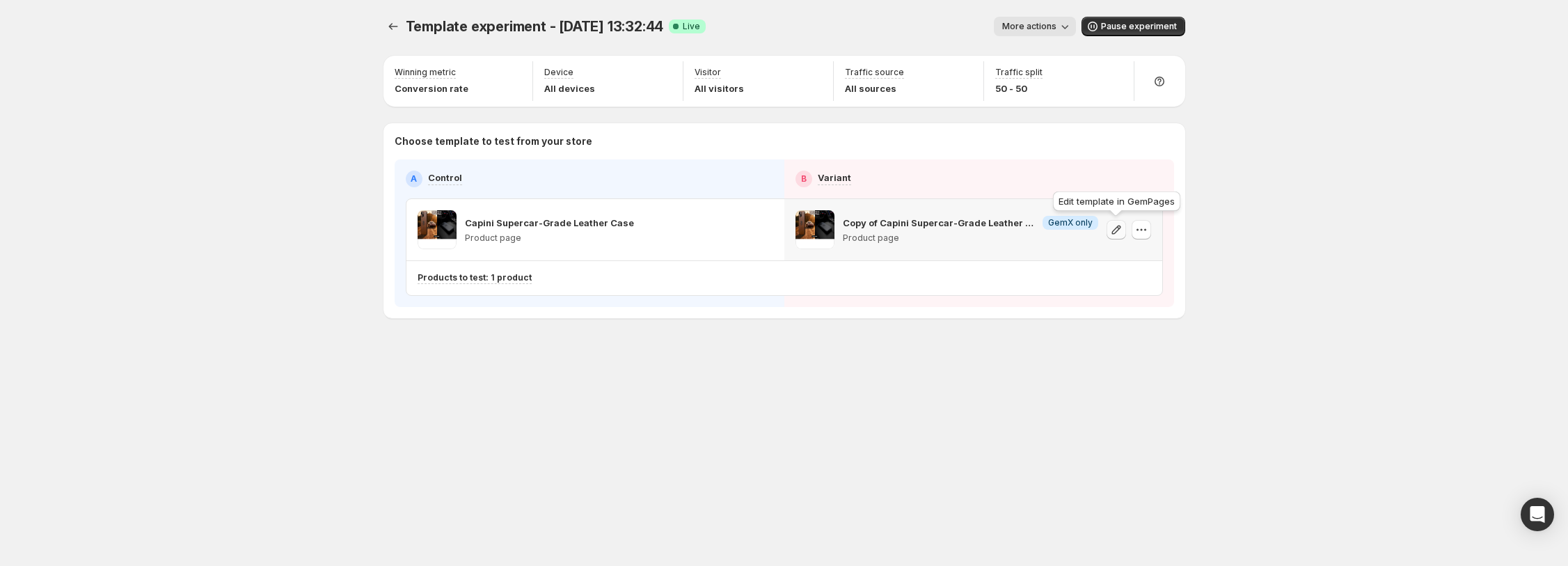
click at [1113, 234] on icon "button" at bounding box center [1116, 230] width 14 height 14
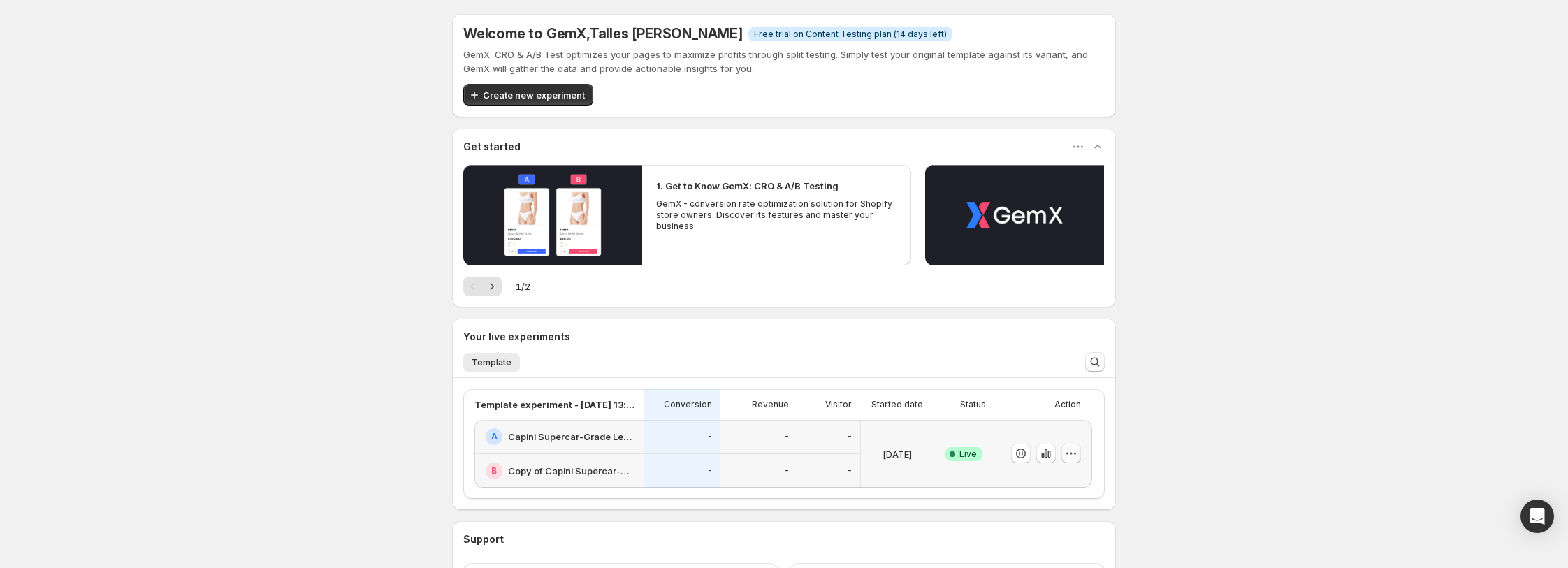
click at [1065, 453] on button "button" at bounding box center [1071, 453] width 20 height 20
click at [1072, 343] on span "Edit" at bounding box center [1088, 341] width 146 height 14
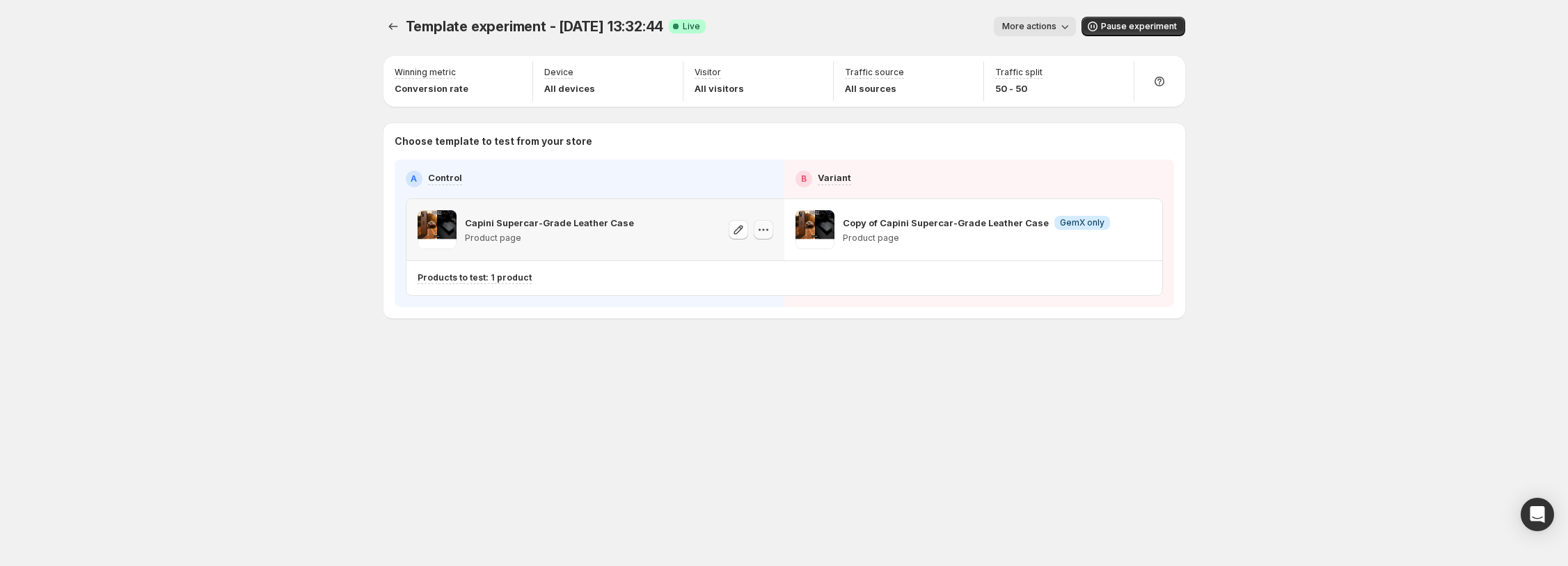
click at [756, 232] on icon "button" at bounding box center [763, 230] width 14 height 14
click at [1146, 220] on button "button" at bounding box center [1141, 230] width 20 height 20
click at [1143, 225] on icon "button" at bounding box center [1142, 230] width 14 height 14
click at [1122, 223] on icon "button" at bounding box center [1116, 230] width 14 height 14
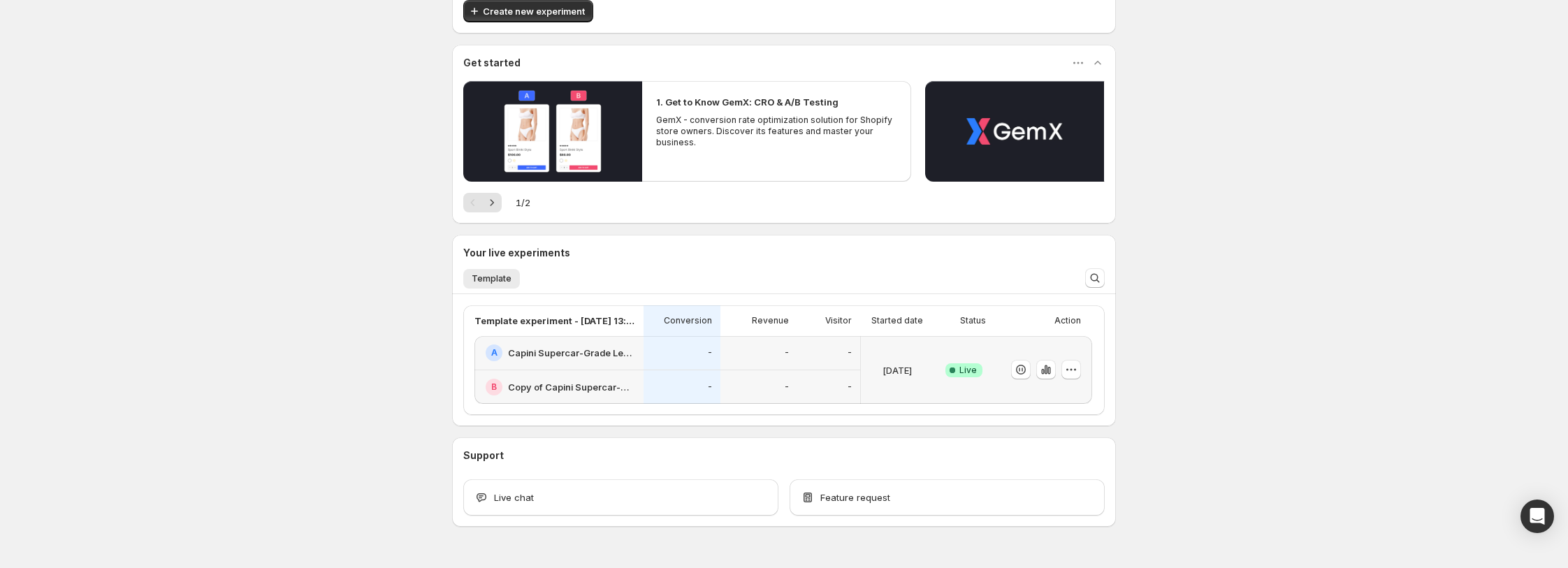
scroll to position [117, 0]
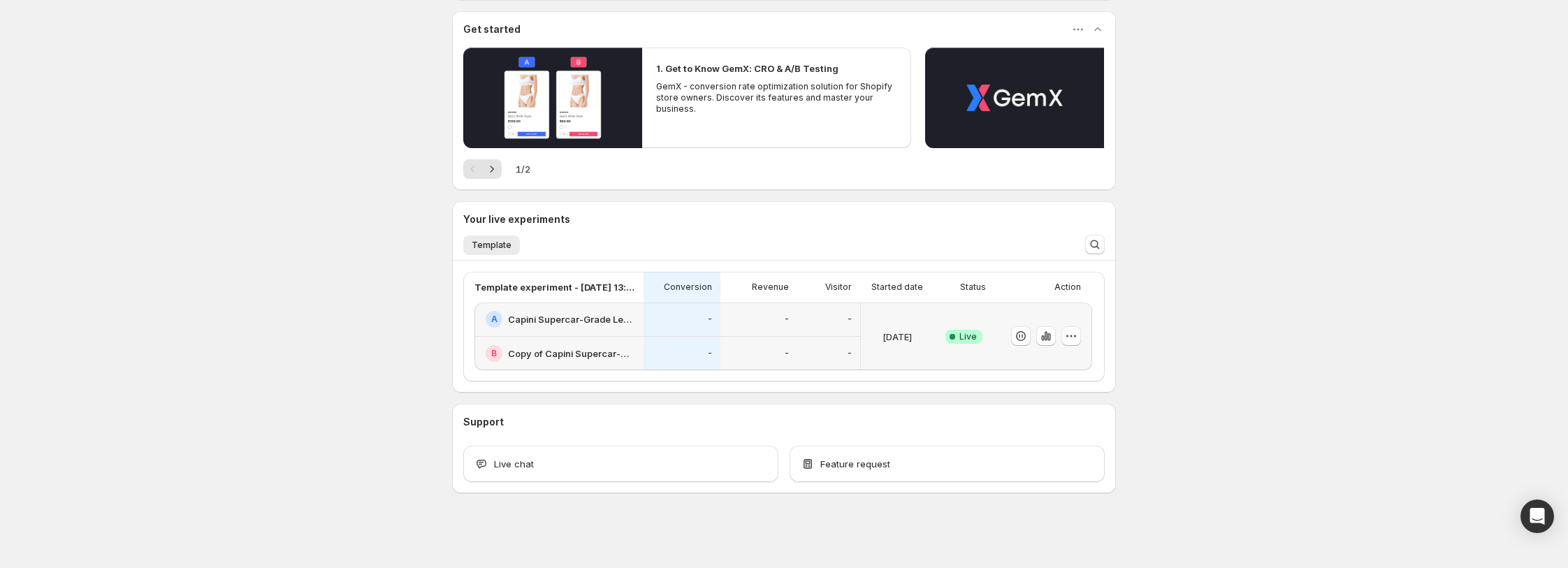
click at [965, 331] on span "Live" at bounding box center [968, 337] width 17 height 11
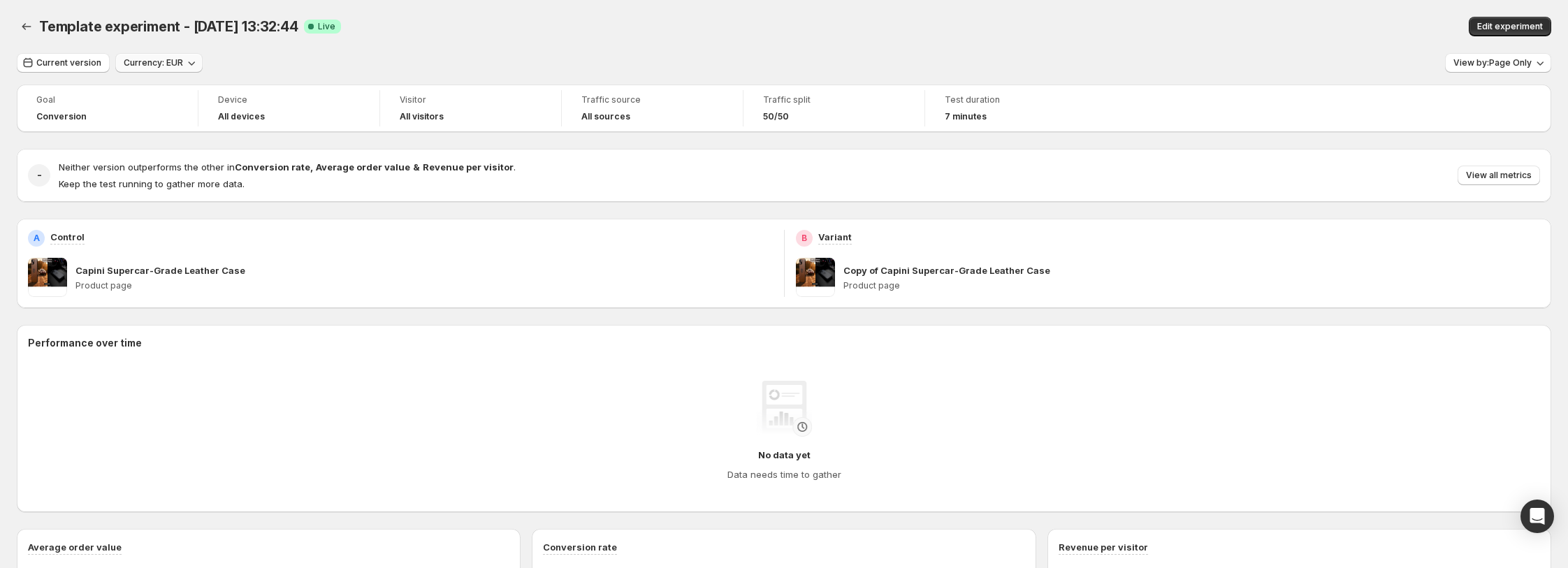
click at [166, 71] on button "Currency: EUR" at bounding box center [159, 63] width 87 height 20
click at [29, 25] on icon "Back" at bounding box center [27, 27] width 14 height 14
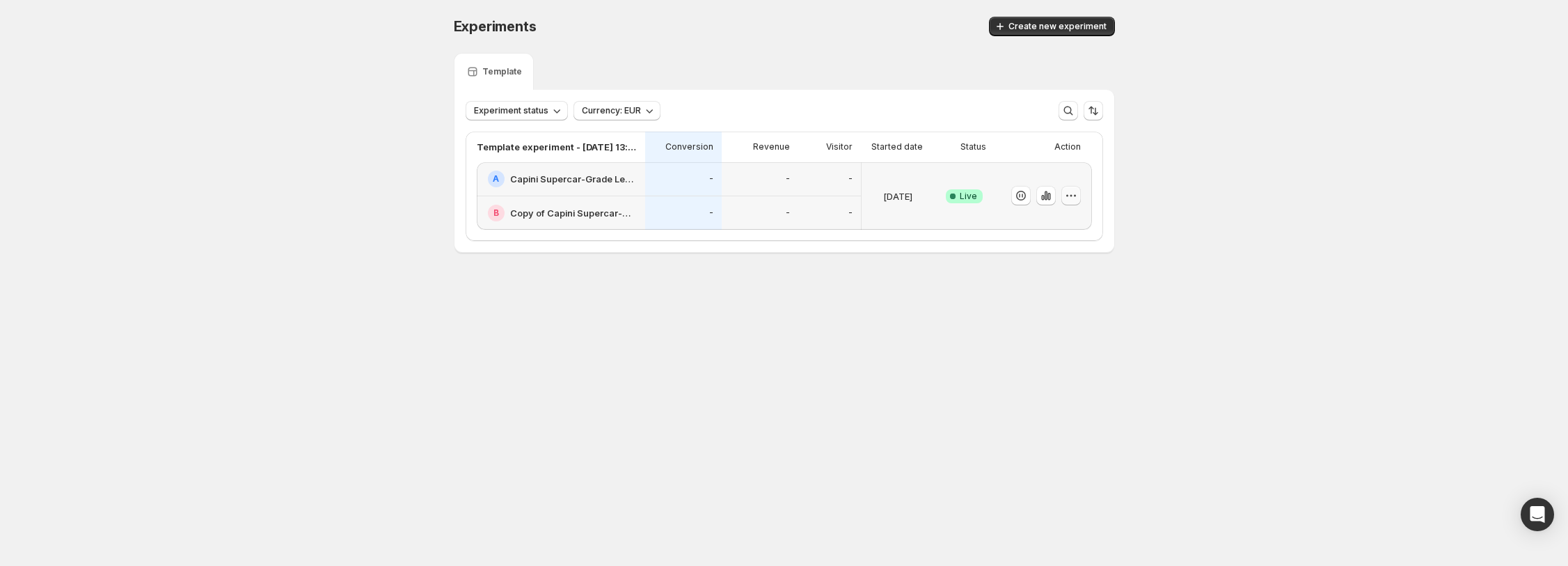
click at [1072, 199] on icon "button" at bounding box center [1071, 196] width 14 height 14
click at [1014, 193] on icon "button" at bounding box center [1021, 196] width 14 height 14
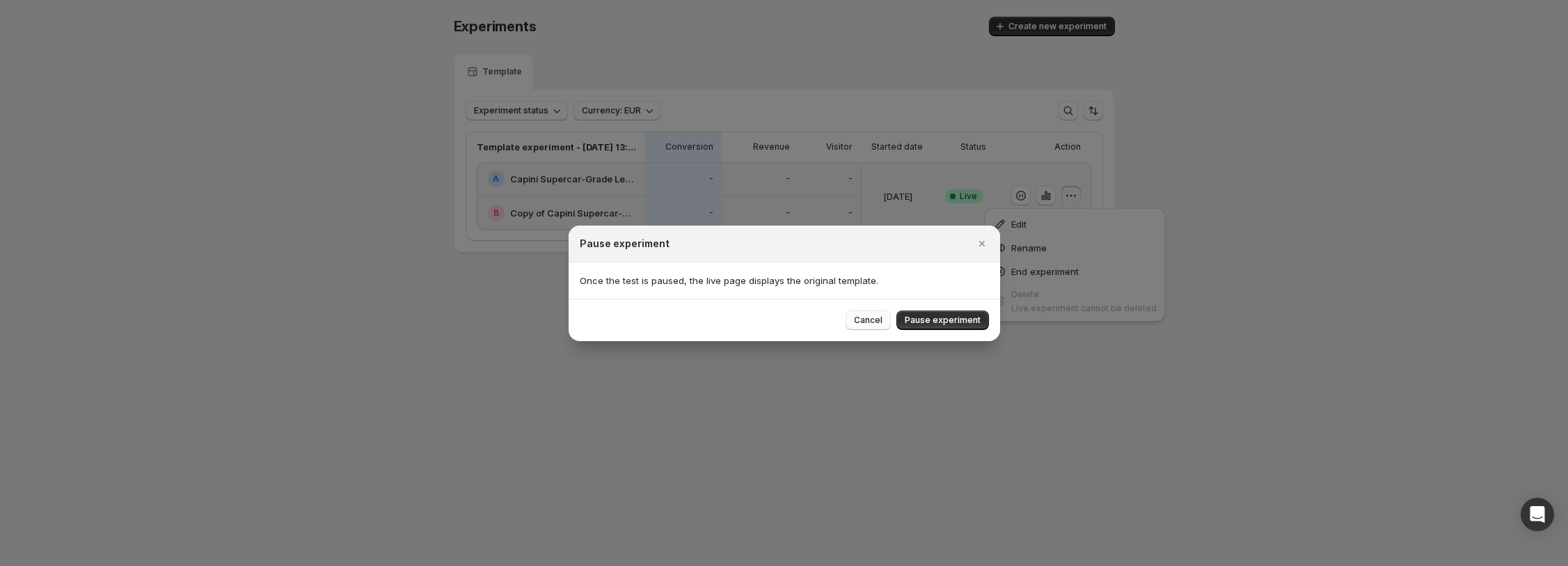
click at [867, 311] on button "Cancel" at bounding box center [868, 320] width 45 height 20
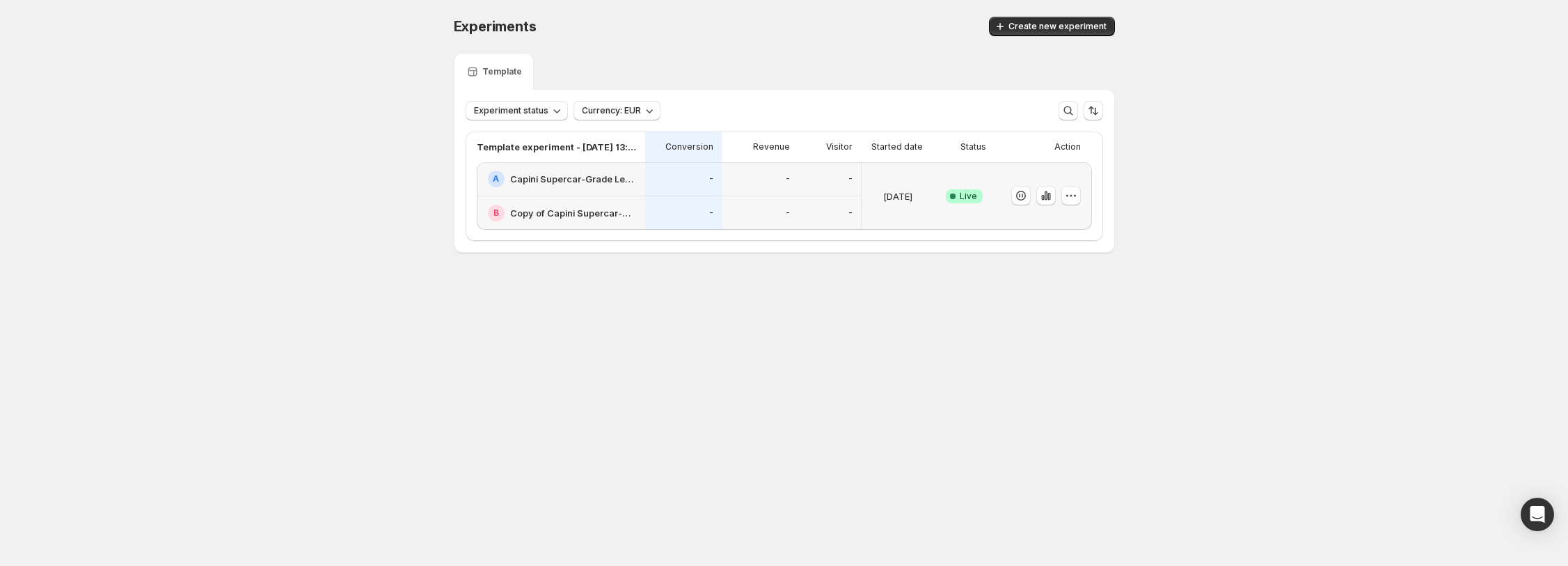
click at [863, 310] on div "Experiments. This page is ready Experiments Create new experiment Template Expe…" at bounding box center [785, 163] width 695 height 328
click at [1539, 503] on div "Open Intercom Messenger" at bounding box center [1537, 515] width 37 height 37
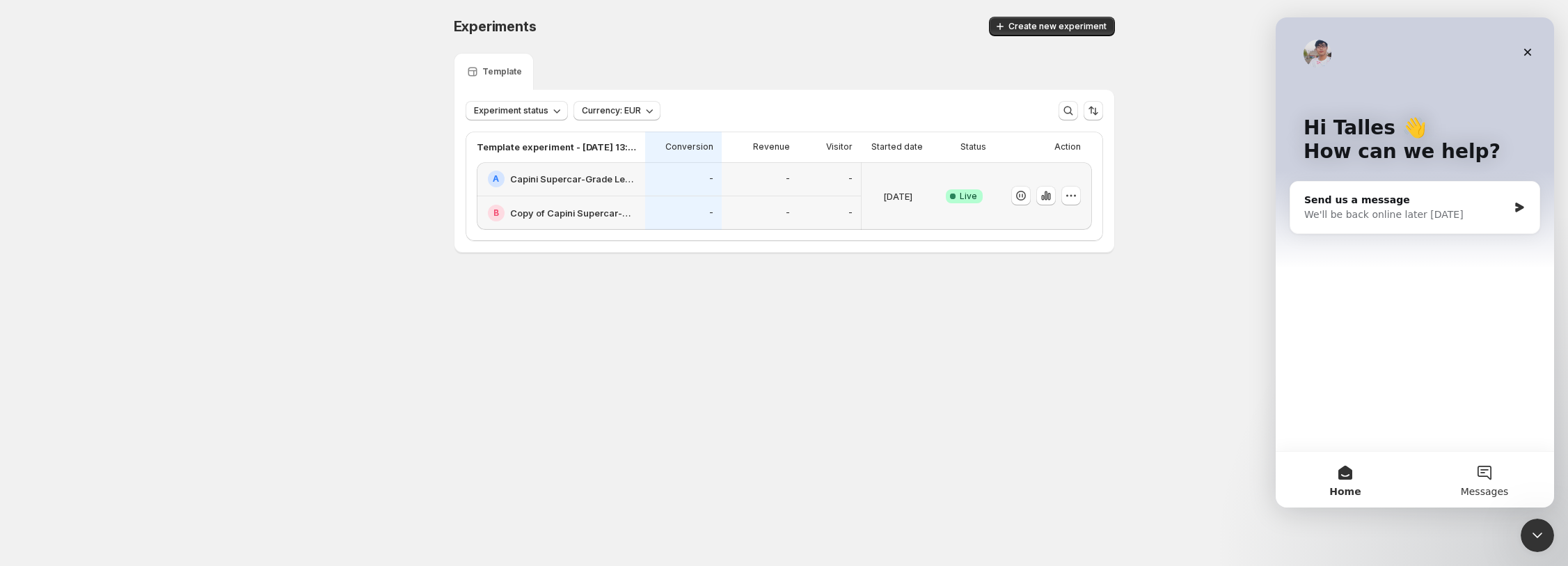
click at [1454, 479] on button "Messages" at bounding box center [1484, 479] width 139 height 56
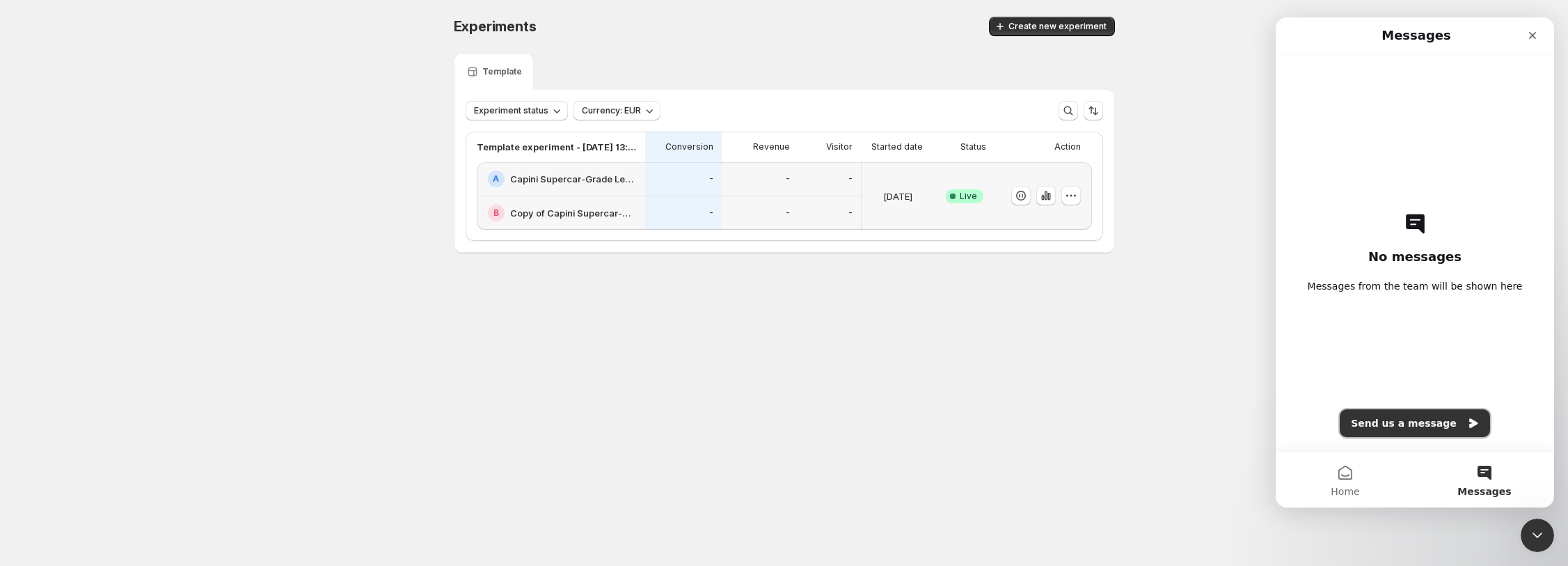
click at [1433, 423] on button "Send us a message" at bounding box center [1415, 422] width 150 height 28
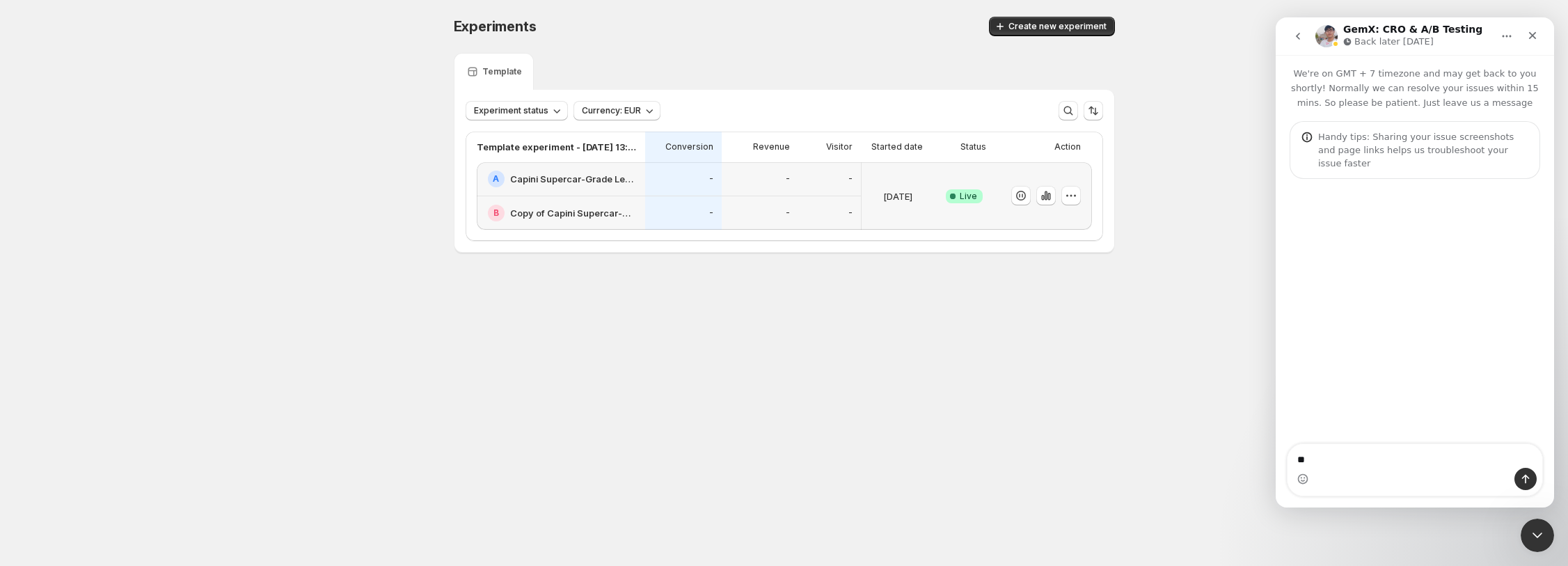
type textarea "*"
type textarea "**********"
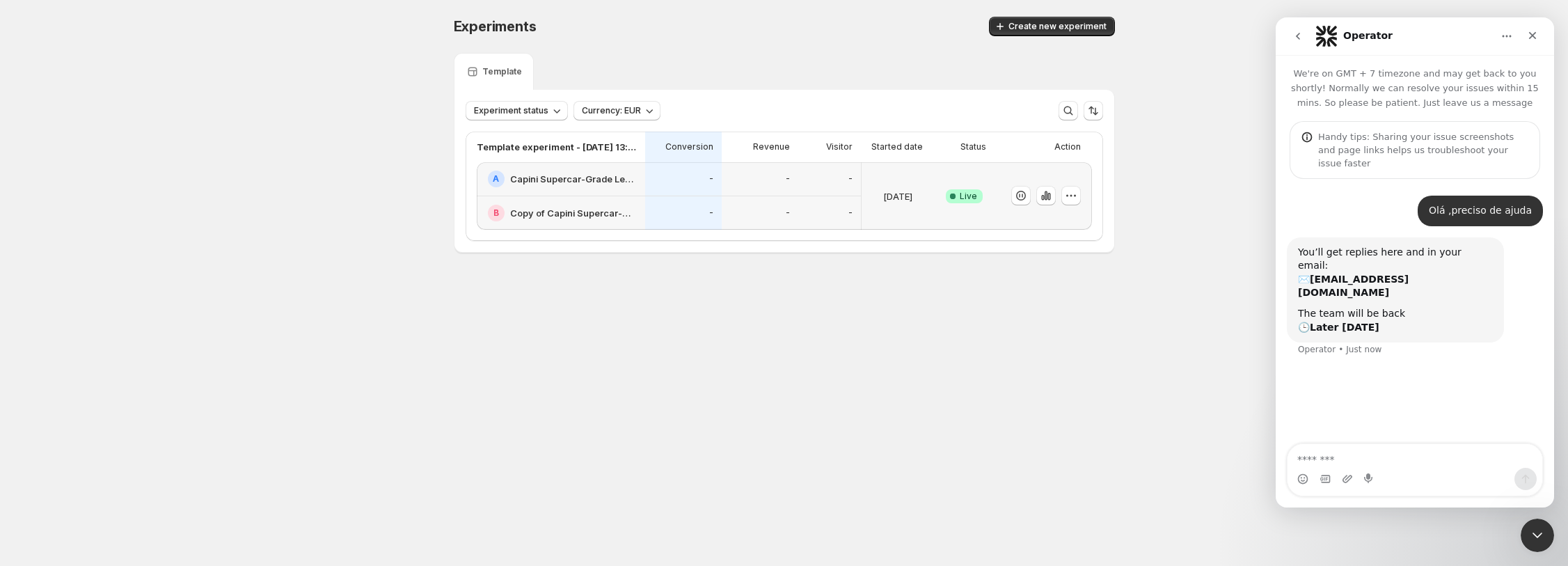
click at [1379, 392] on div "Olá ,preciso de ajuda Talles • Just now You’ll get replies here and in your ema…" at bounding box center [1415, 313] width 279 height 267
click at [1204, 305] on div "Experiments. This page is ready Experiments Create new experiment Template Expe…" at bounding box center [784, 163] width 1568 height 328
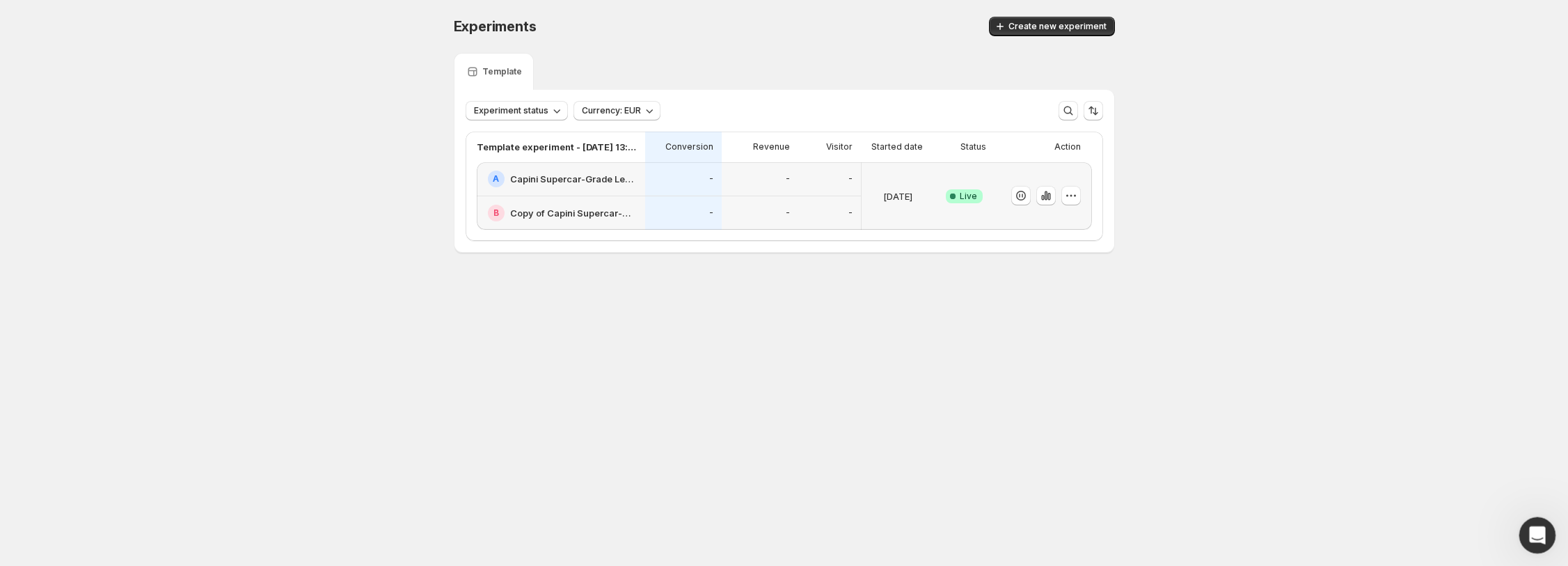
click at [1536, 549] on div "Open Intercom Messenger" at bounding box center [1536, 533] width 46 height 46
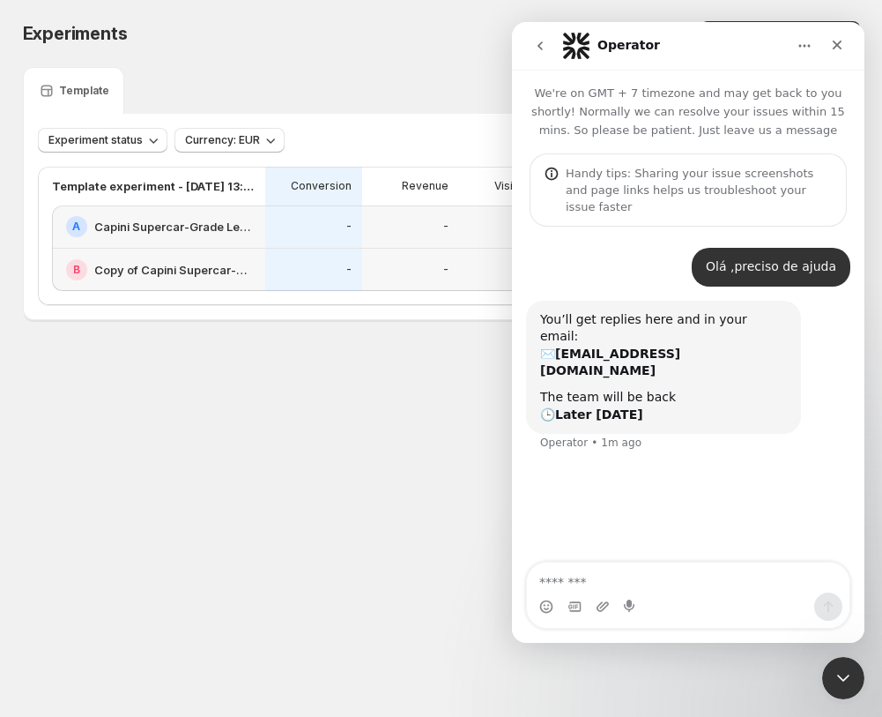
click at [580, 592] on div "Intercom messenger" at bounding box center [575, 606] width 14 height 28
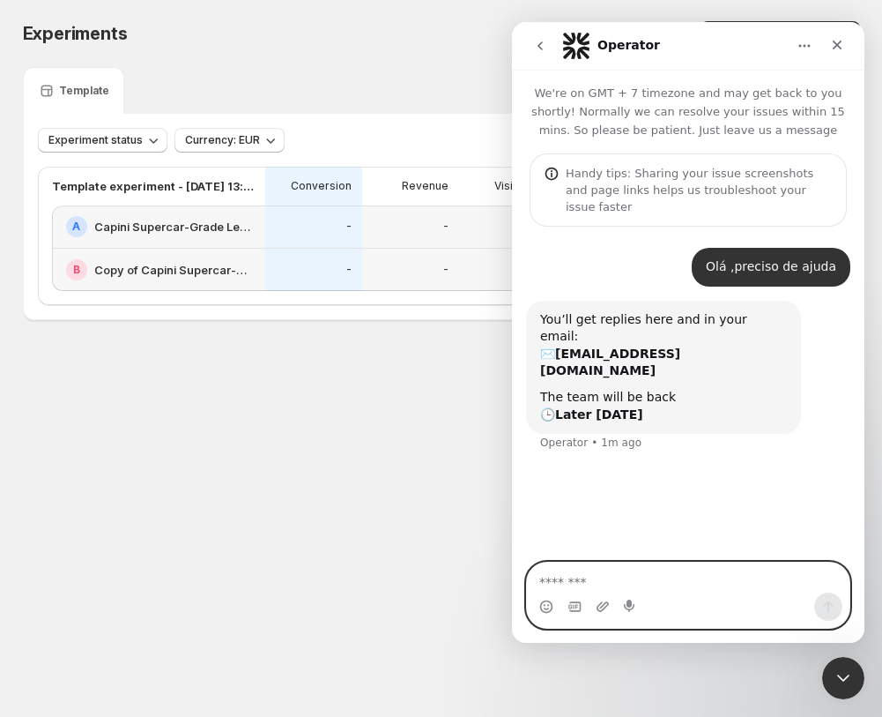
click at [573, 589] on textarea "Message…" at bounding box center [688, 577] width 323 height 30
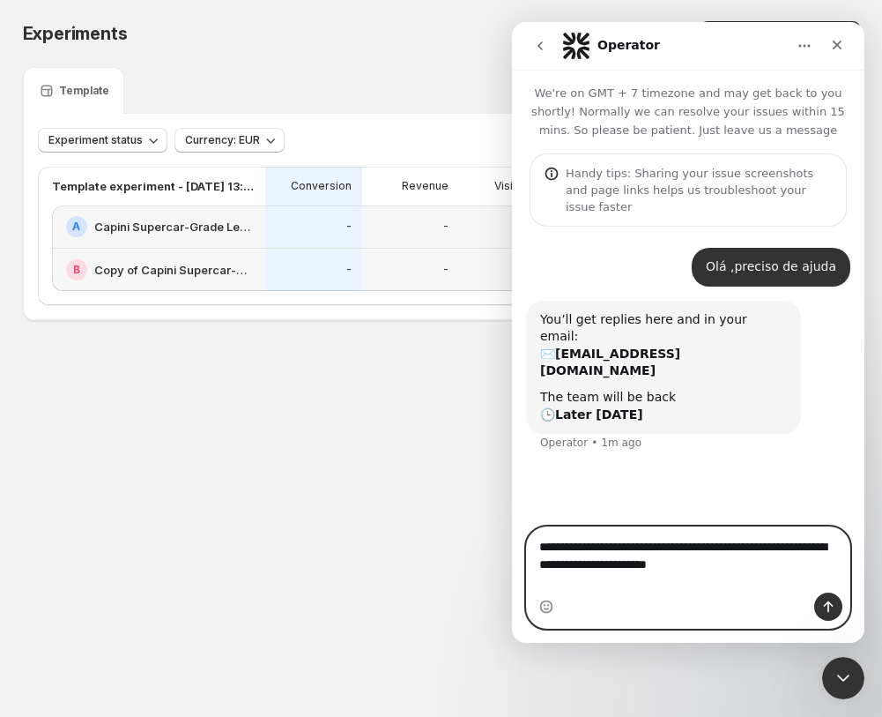
type textarea "**********"
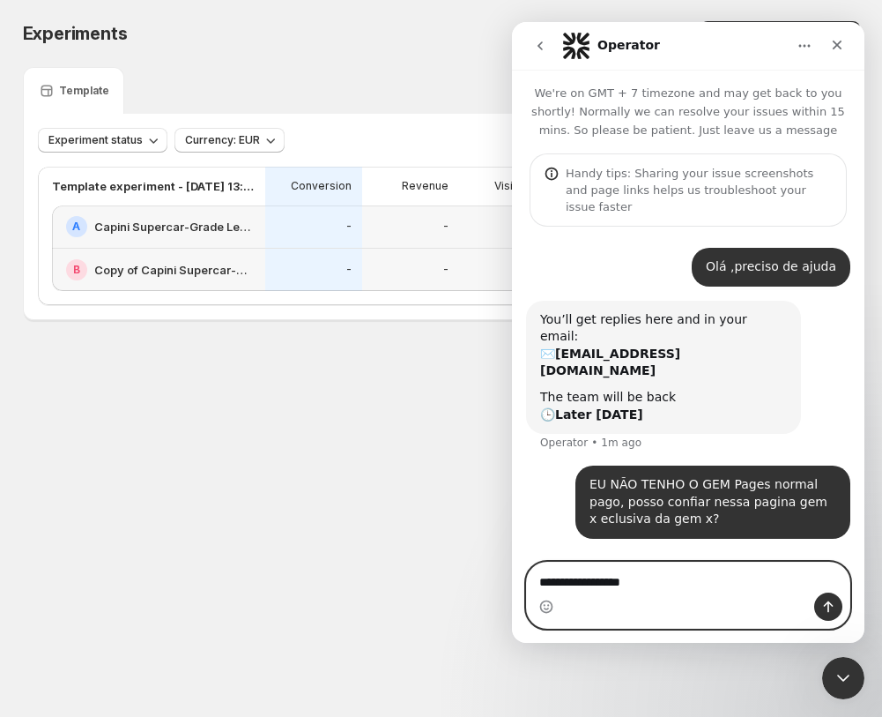
type textarea "**********"
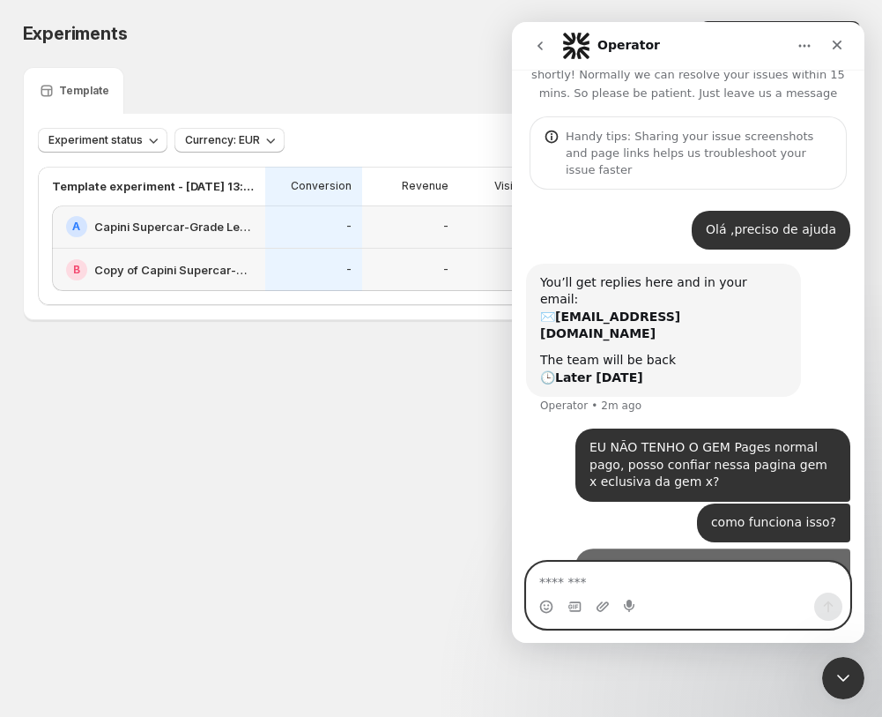
scroll to position [40, 0]
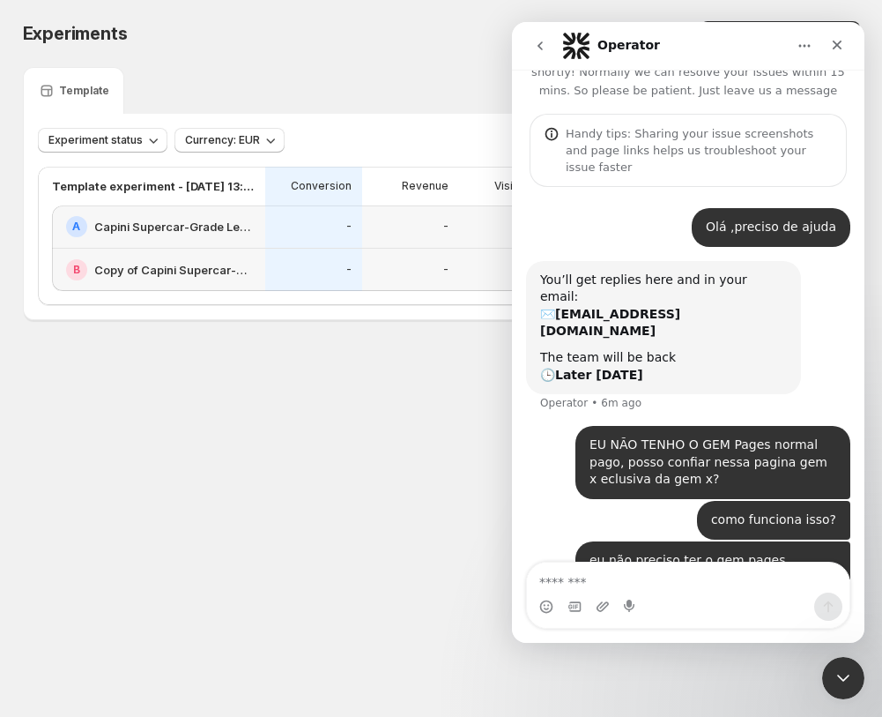
click at [360, 358] on div "Experiments. This page is ready Experiments Create new experiment Template Expe…" at bounding box center [442, 207] width 880 height 415
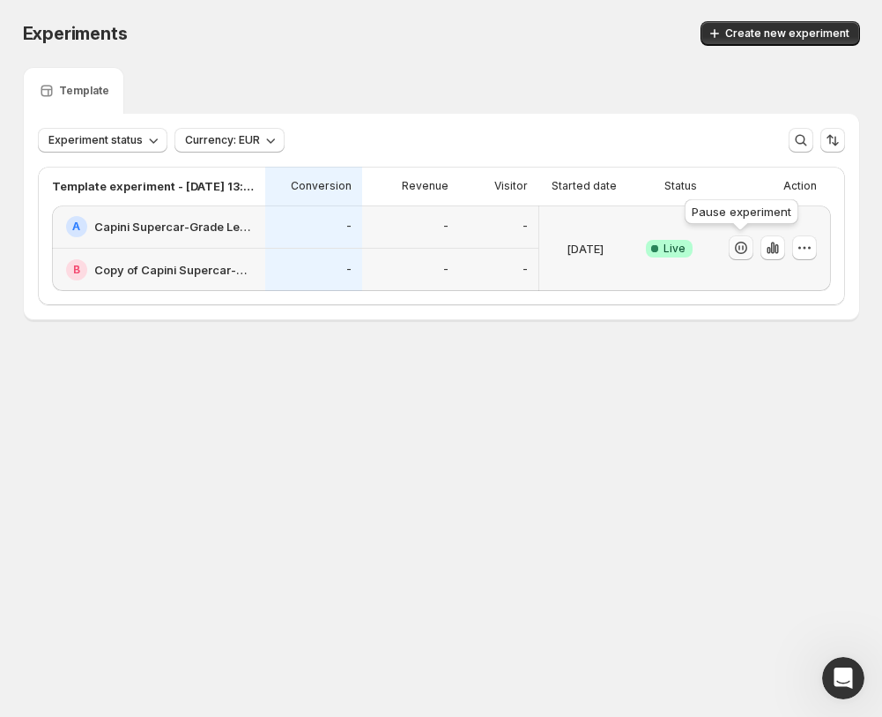
click at [742, 243] on icon "button" at bounding box center [742, 248] width 18 height 18
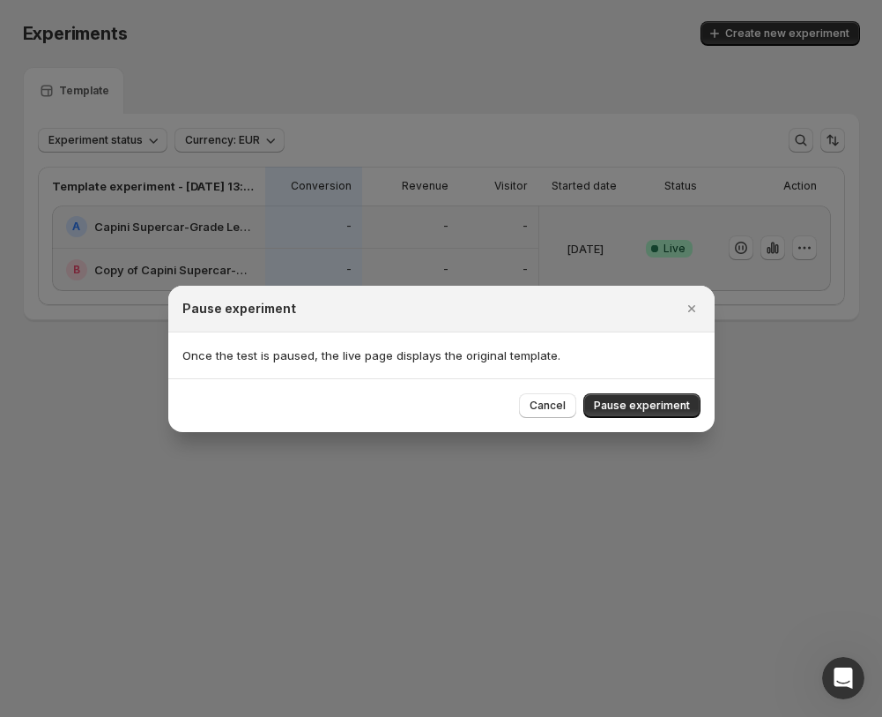
drag, startPoint x: 688, startPoint y: 313, endPoint x: 668, endPoint y: 294, distance: 27.5
click at [695, 300] on icon "Close" at bounding box center [692, 309] width 18 height 18
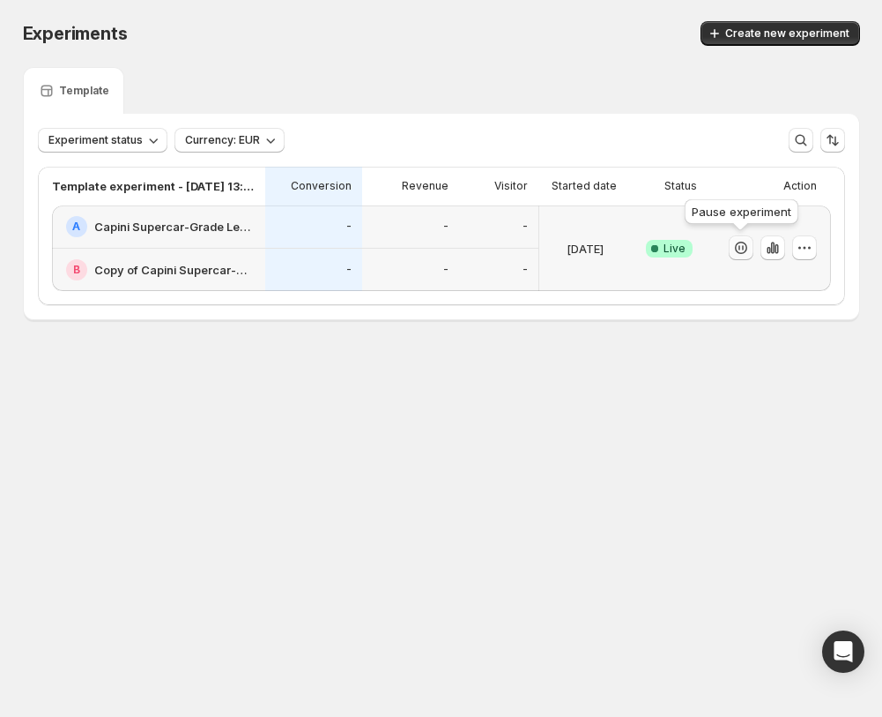
click at [741, 253] on icon "button" at bounding box center [742, 248] width 18 height 18
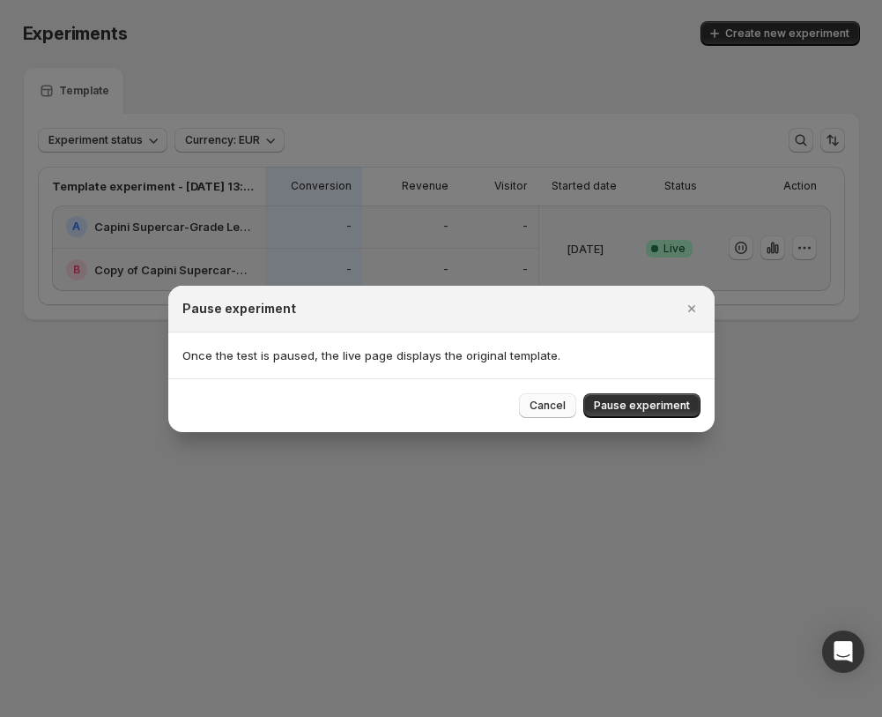
click at [560, 410] on span "Cancel" at bounding box center [548, 405] width 36 height 14
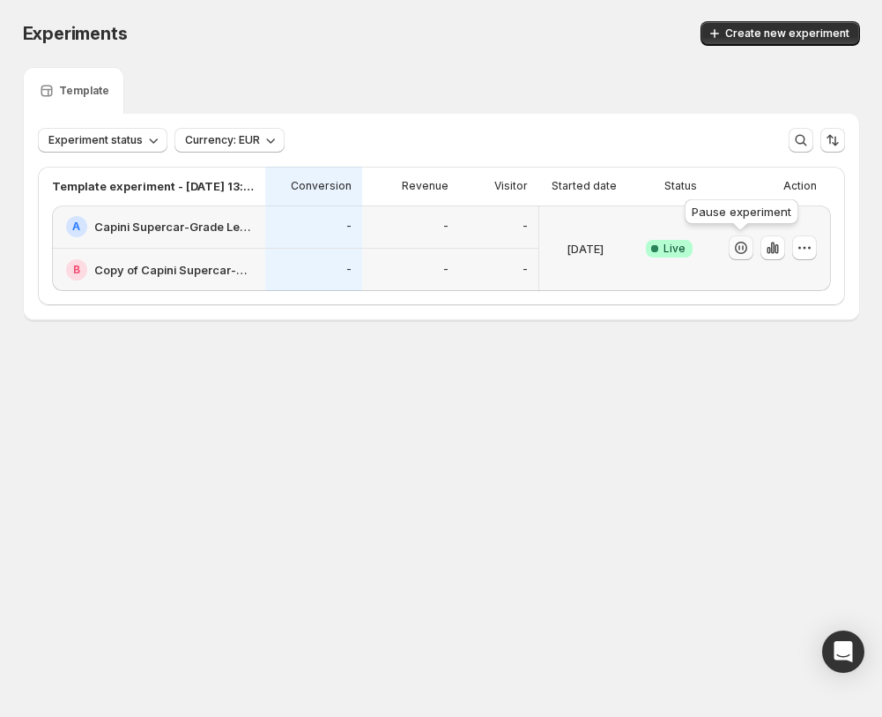
click at [748, 245] on icon "button" at bounding box center [742, 248] width 18 height 18
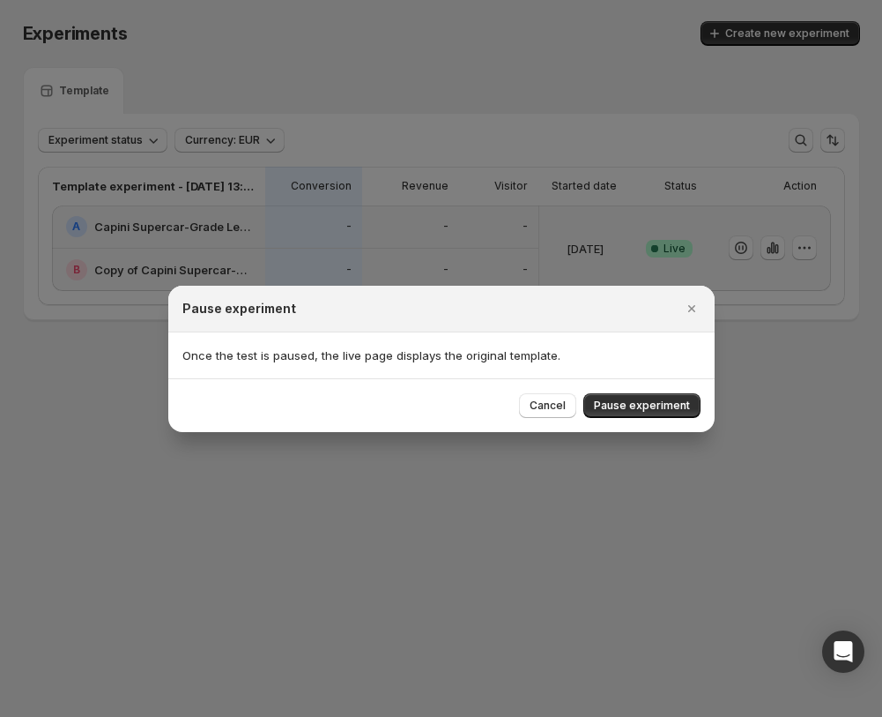
click at [631, 406] on span "Pause experiment" at bounding box center [642, 405] width 96 height 14
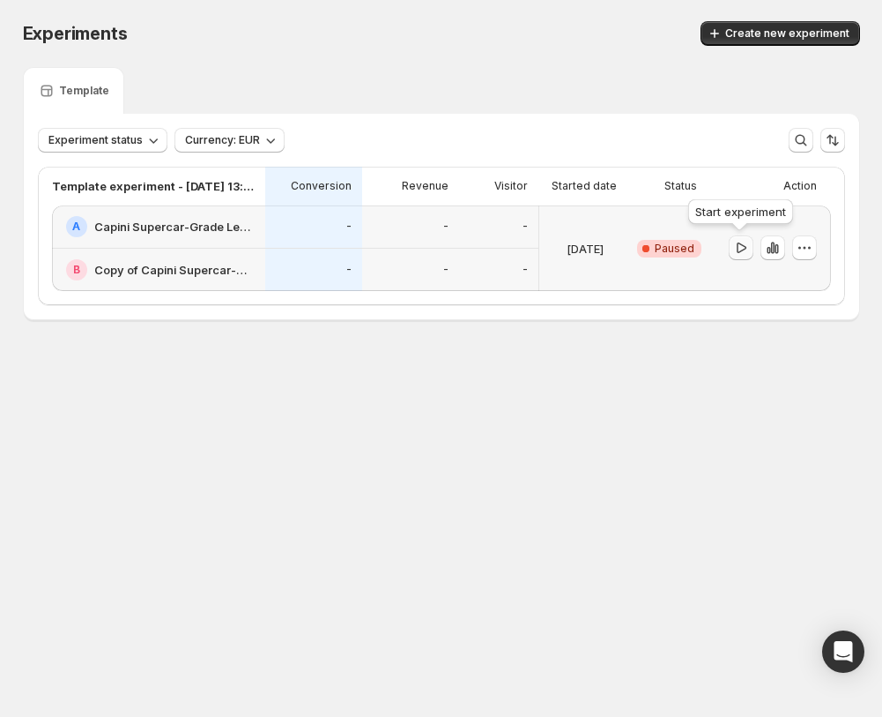
click at [743, 248] on icon "button" at bounding box center [742, 248] width 18 height 18
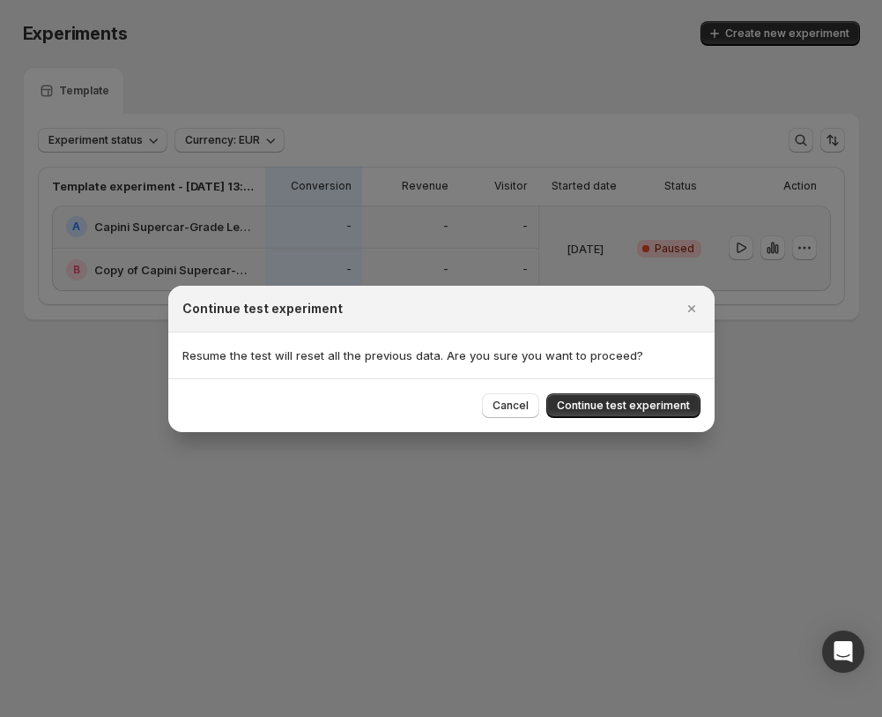
click at [604, 390] on div "Cancel Continue test experiment" at bounding box center [441, 405] width 547 height 54
click at [619, 407] on span "Continue test experiment" at bounding box center [623, 405] width 133 height 14
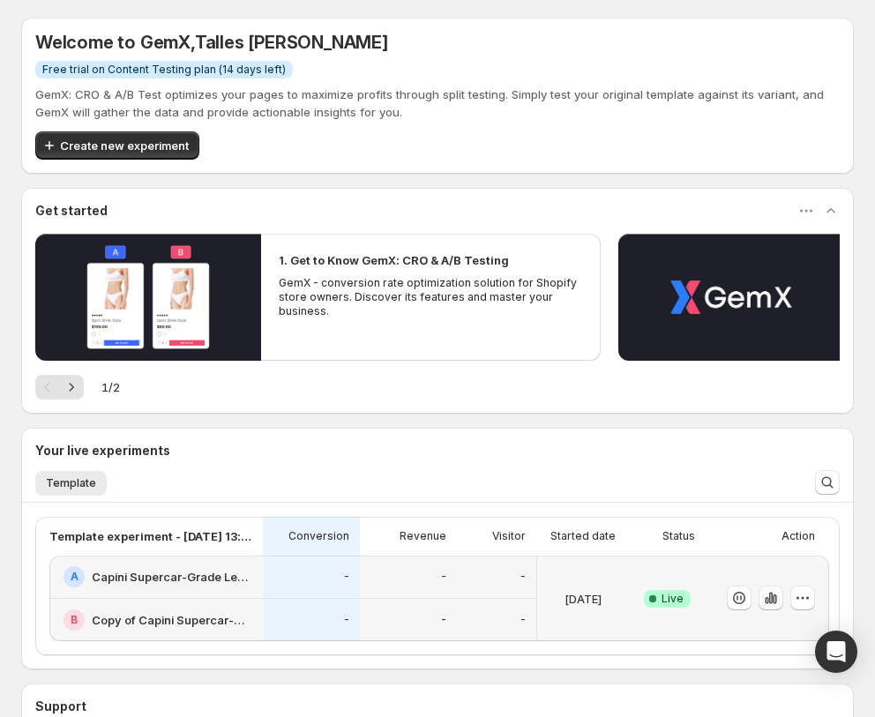
click at [780, 595] on button "button" at bounding box center [770, 597] width 25 height 25
click at [794, 605] on button "button" at bounding box center [802, 597] width 25 height 25
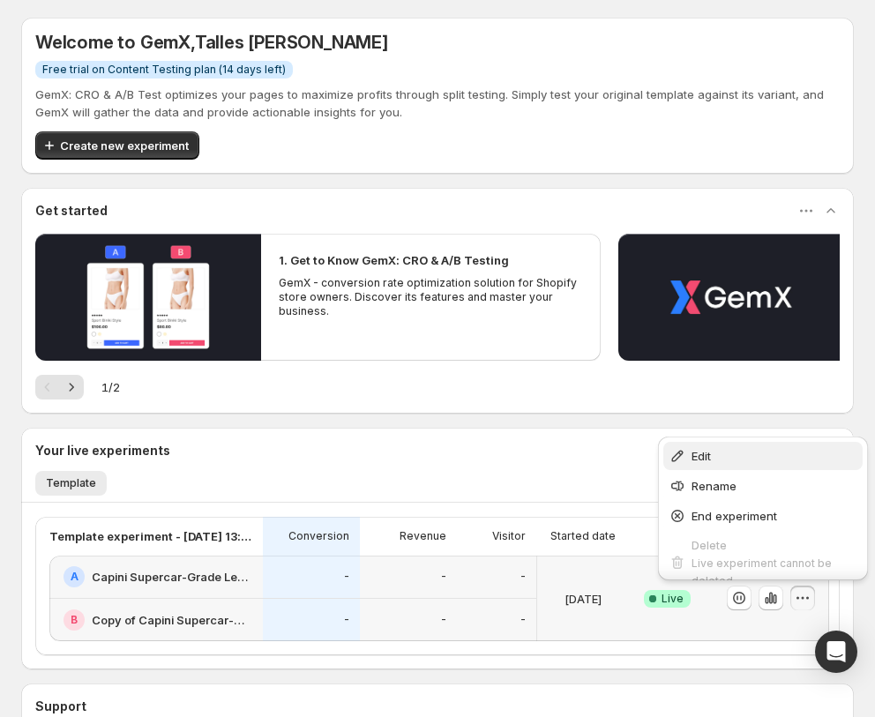
click at [715, 460] on span "Edit" at bounding box center [774, 456] width 166 height 18
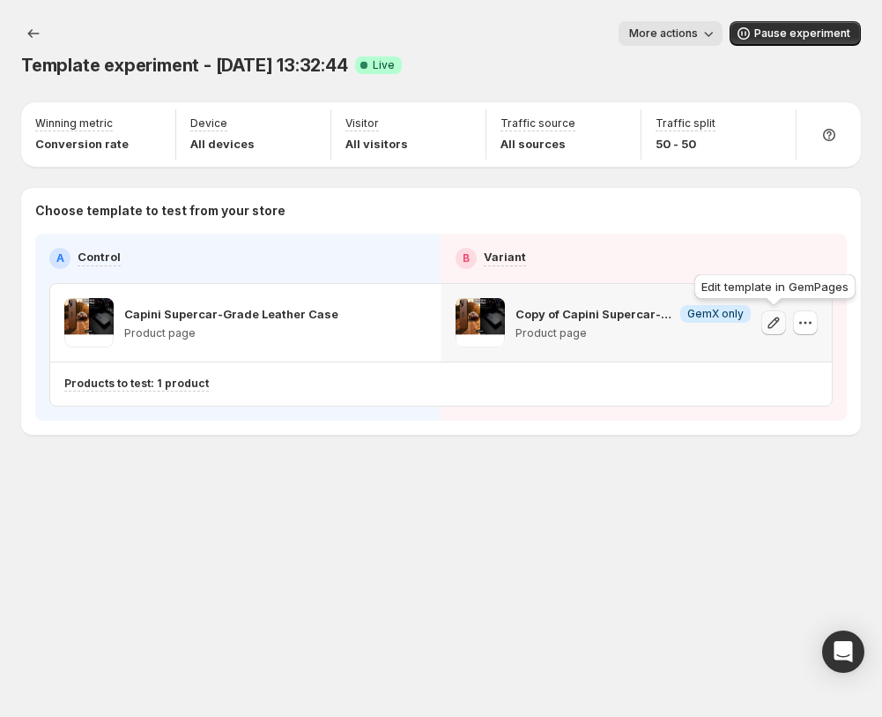
click at [783, 330] on button "button" at bounding box center [774, 322] width 25 height 25
